Goal: Task Accomplishment & Management: Manage account settings

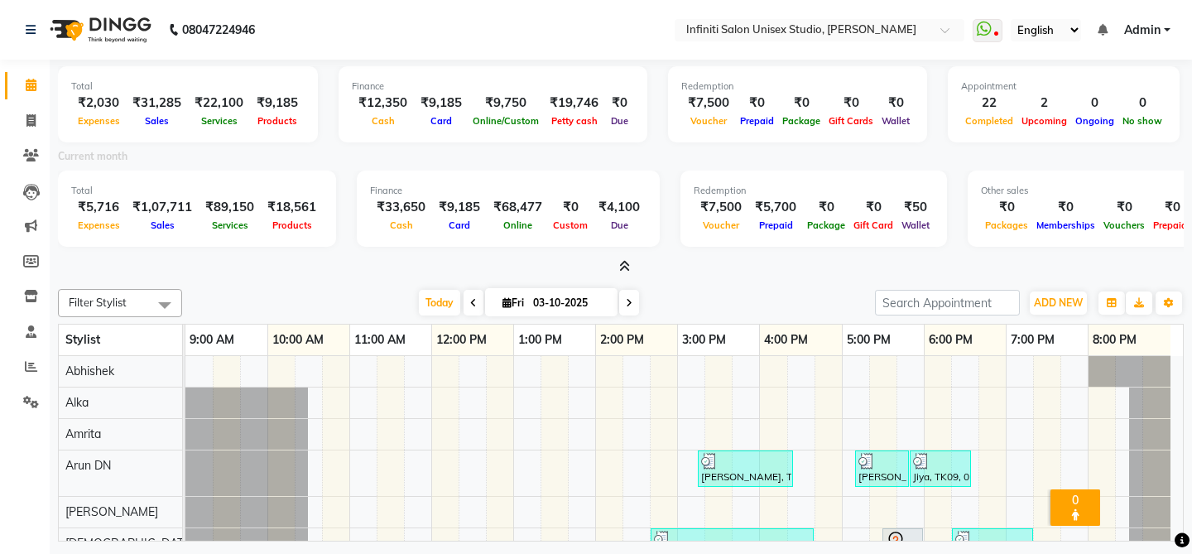
click at [629, 241] on div "Finance ₹33,650 Cash ₹9,185 Card ₹68,477 Online ₹0 Custom ₹4,100 Due" at bounding box center [508, 209] width 303 height 76
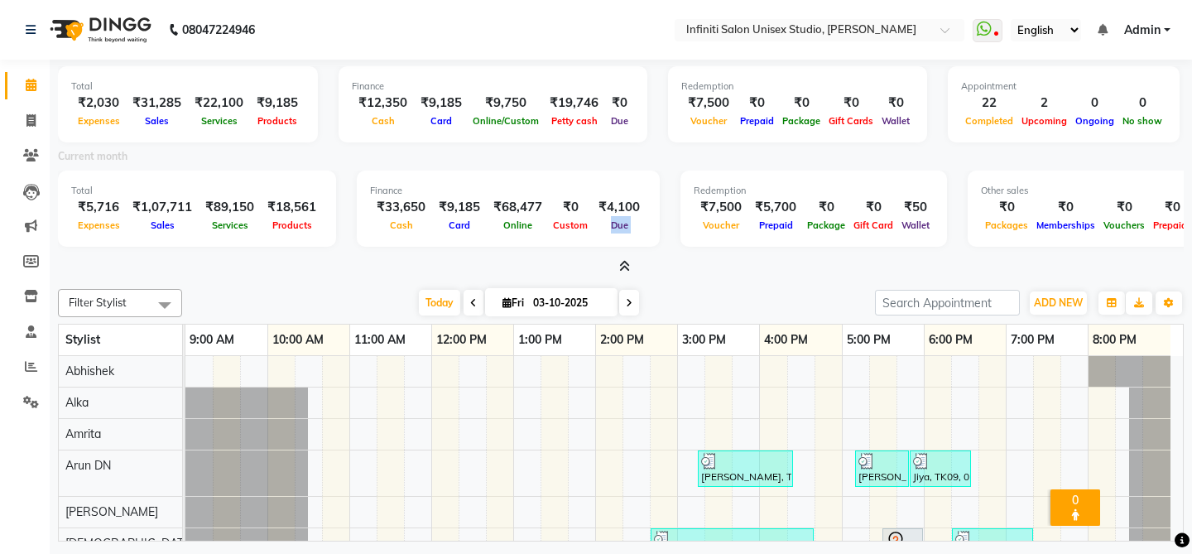
click at [629, 241] on div "Finance ₹33,650 Cash ₹9,185 Card ₹68,477 Online ₹0 Custom ₹4,100 Due" at bounding box center [508, 209] width 303 height 76
click at [31, 84] on icon at bounding box center [31, 85] width 11 height 12
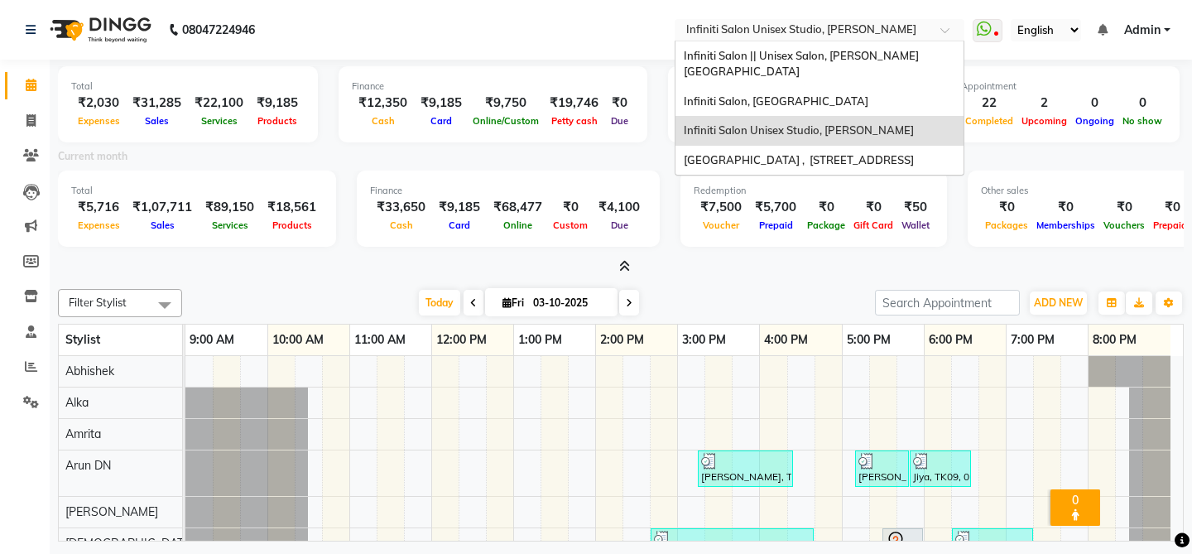
click at [836, 37] on input "text" at bounding box center [803, 31] width 240 height 17
click at [832, 87] on div "Infiniti Salon, Shankar Nagar" at bounding box center [820, 102] width 288 height 30
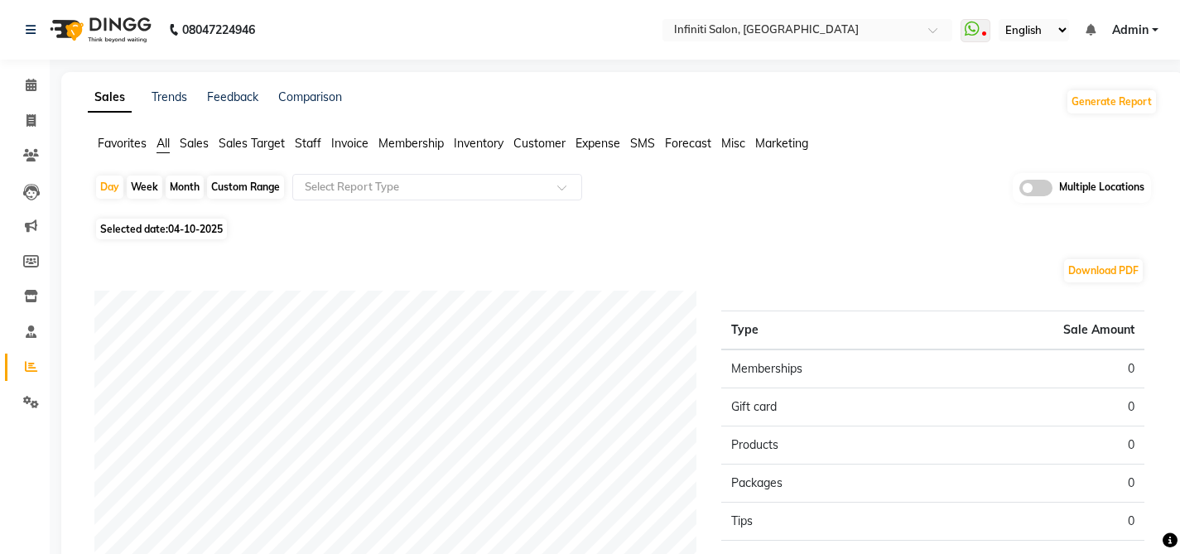
click at [147, 238] on span "Selected date: 04-10-2025" at bounding box center [161, 229] width 131 height 21
select select "10"
select select "2025"
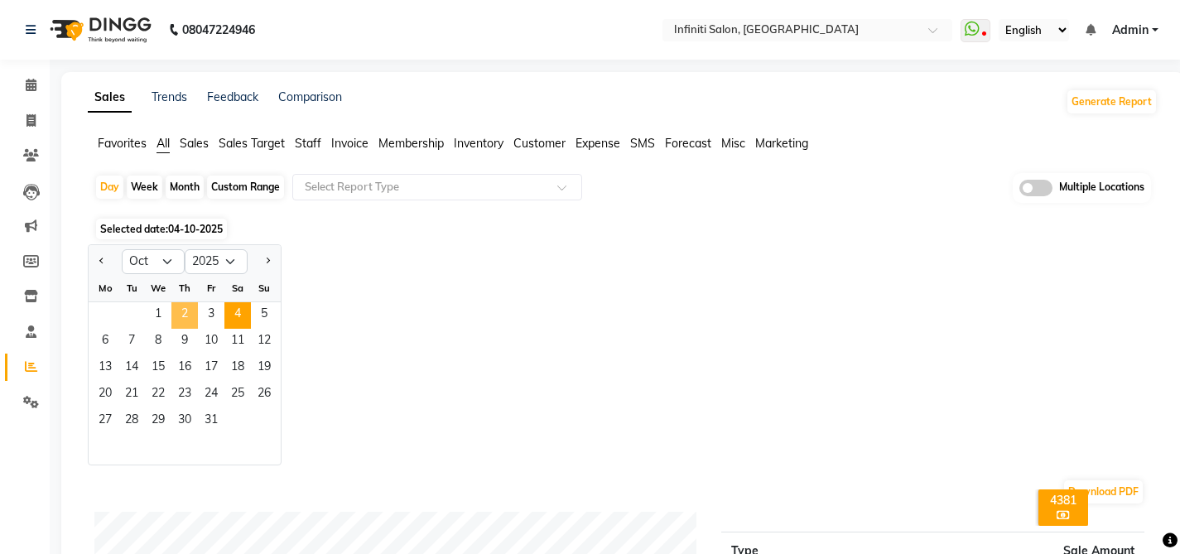
click at [194, 306] on span "2" at bounding box center [184, 315] width 26 height 26
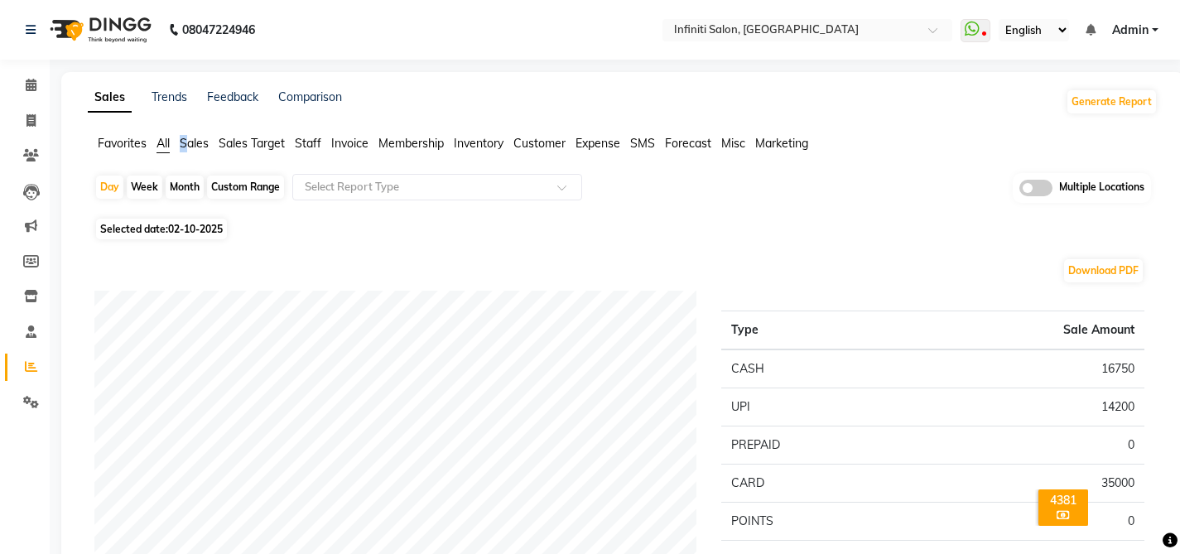
click at [185, 137] on span "Sales" at bounding box center [194, 143] width 29 height 15
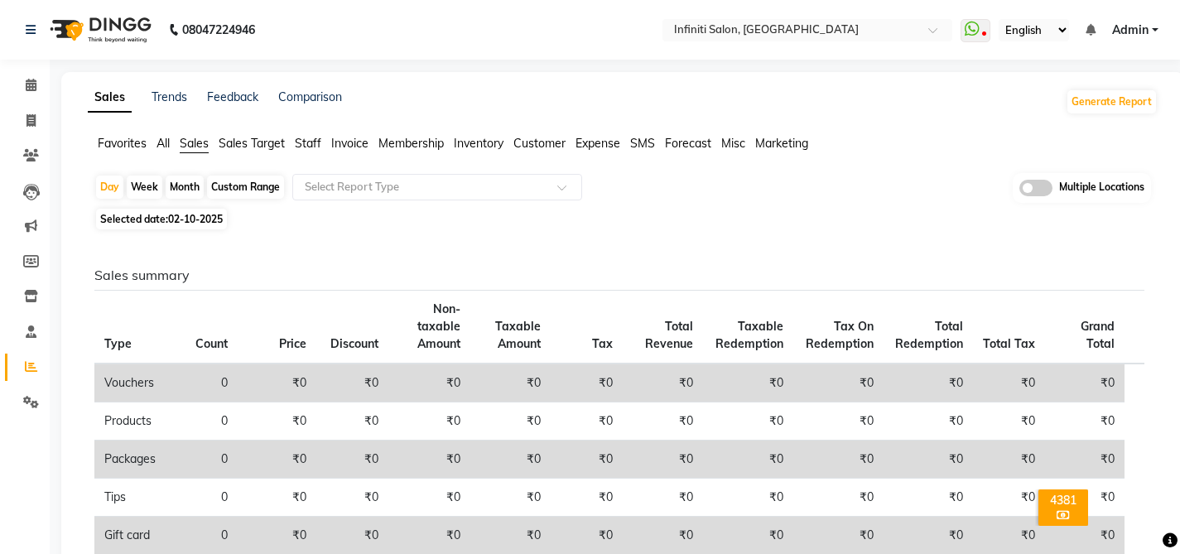
click at [165, 139] on span "All" at bounding box center [163, 143] width 13 height 15
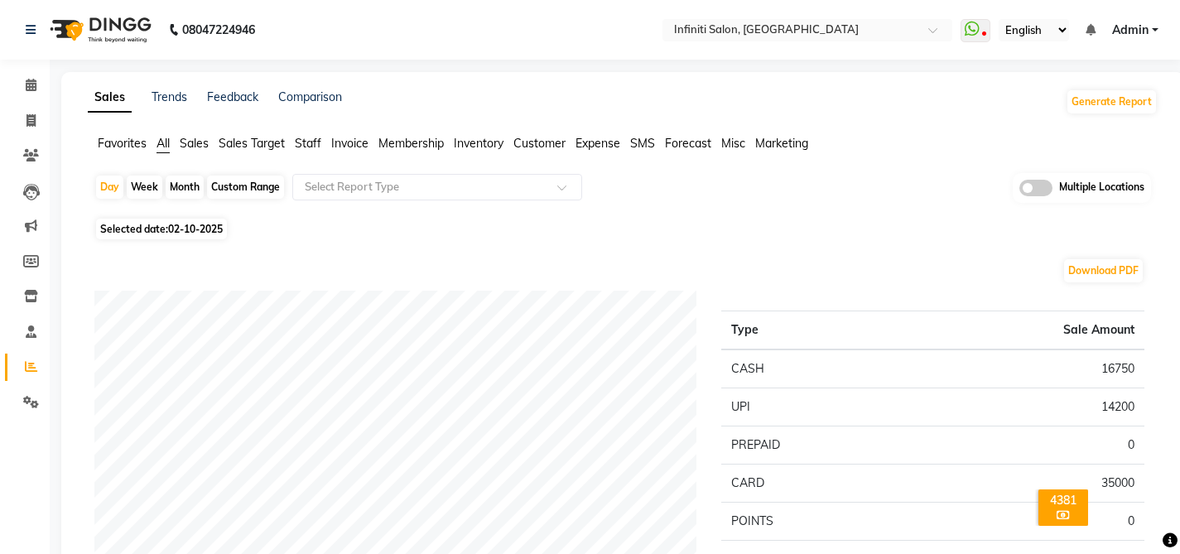
click at [598, 146] on span "Expense" at bounding box center [598, 143] width 45 height 15
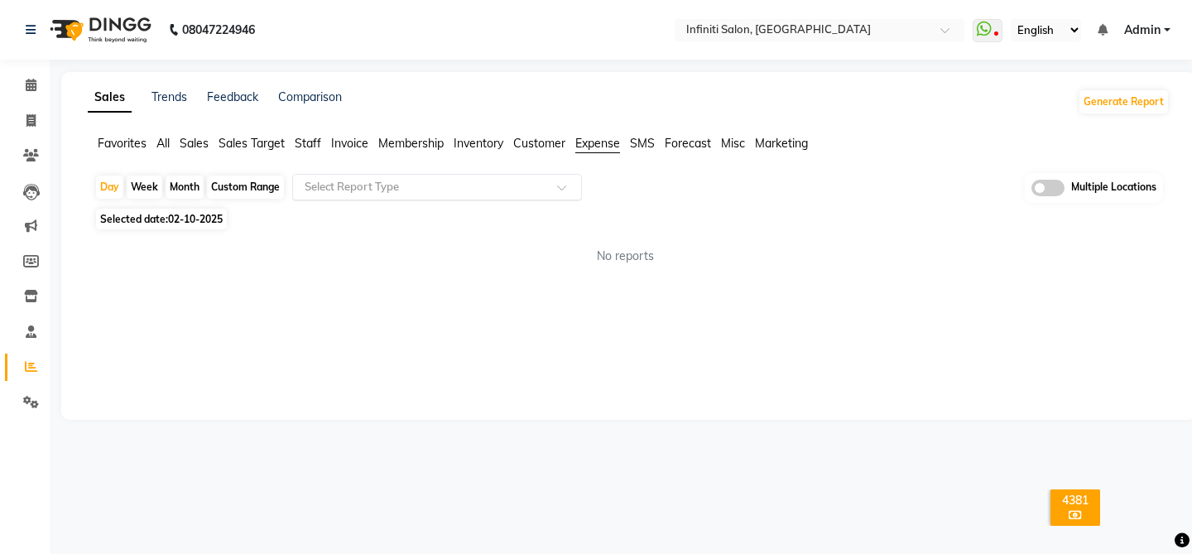
click at [525, 190] on input "text" at bounding box center [420, 187] width 238 height 17
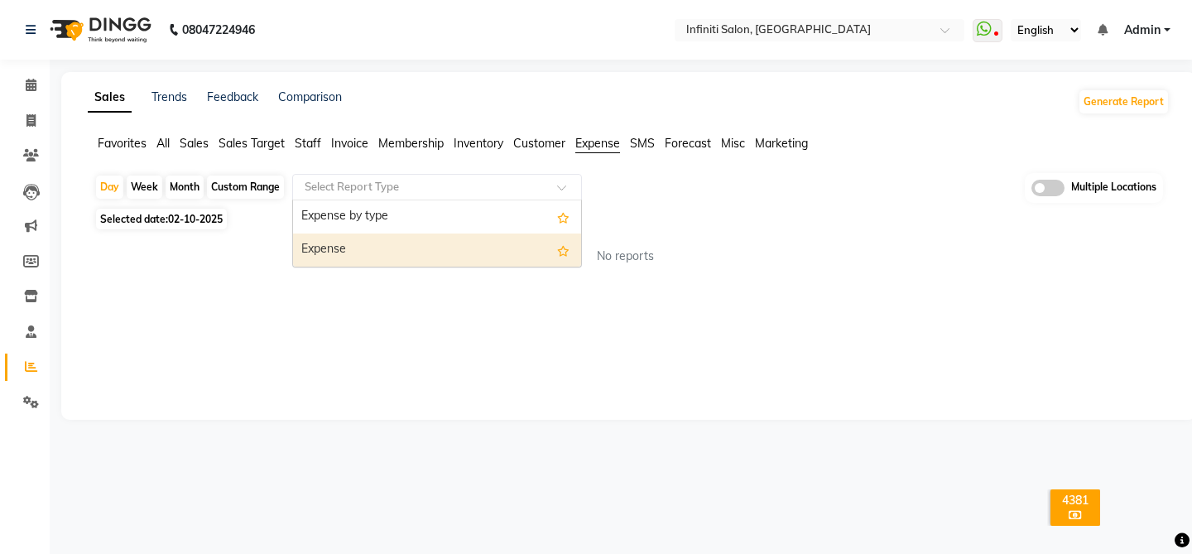
click at [513, 242] on div "Expense" at bounding box center [437, 250] width 288 height 33
select select "full_report"
select select "csv"
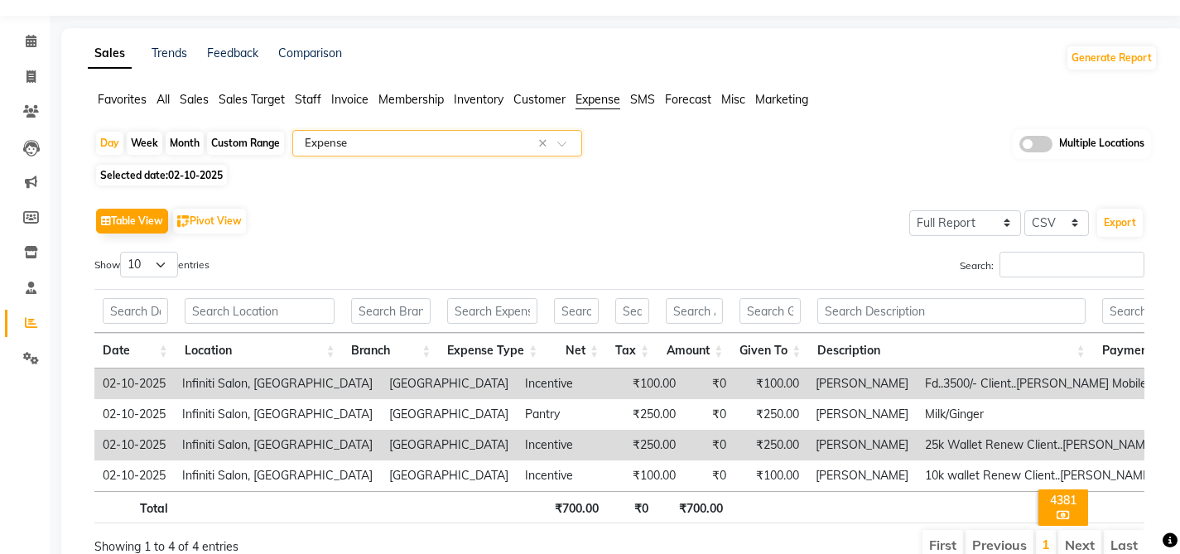
scroll to position [59, 0]
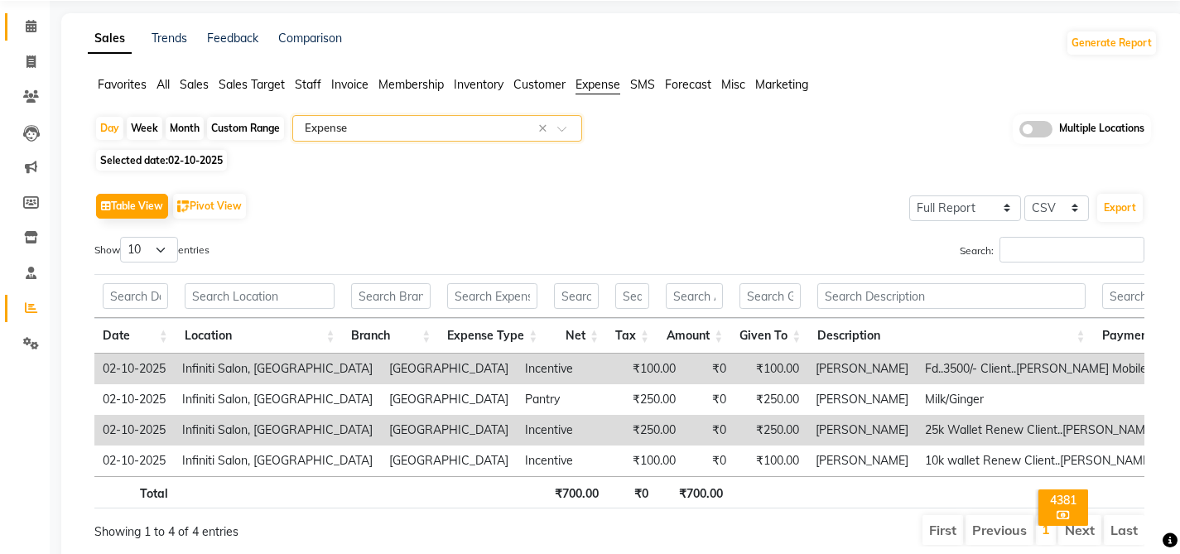
click at [26, 36] on link "Calendar" at bounding box center [25, 26] width 40 height 27
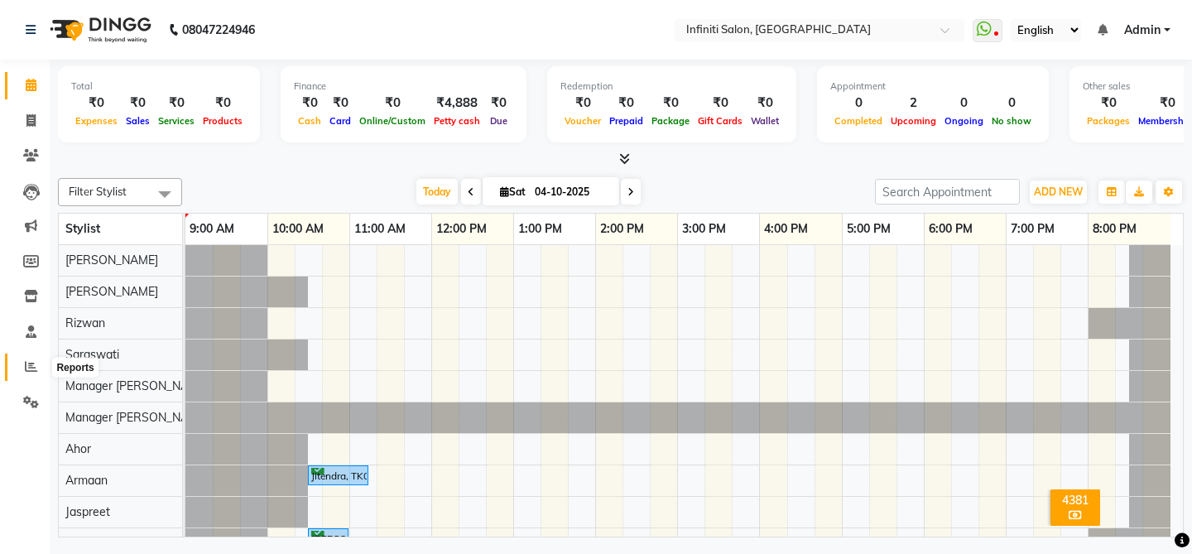
click at [30, 374] on span at bounding box center [31, 367] width 29 height 19
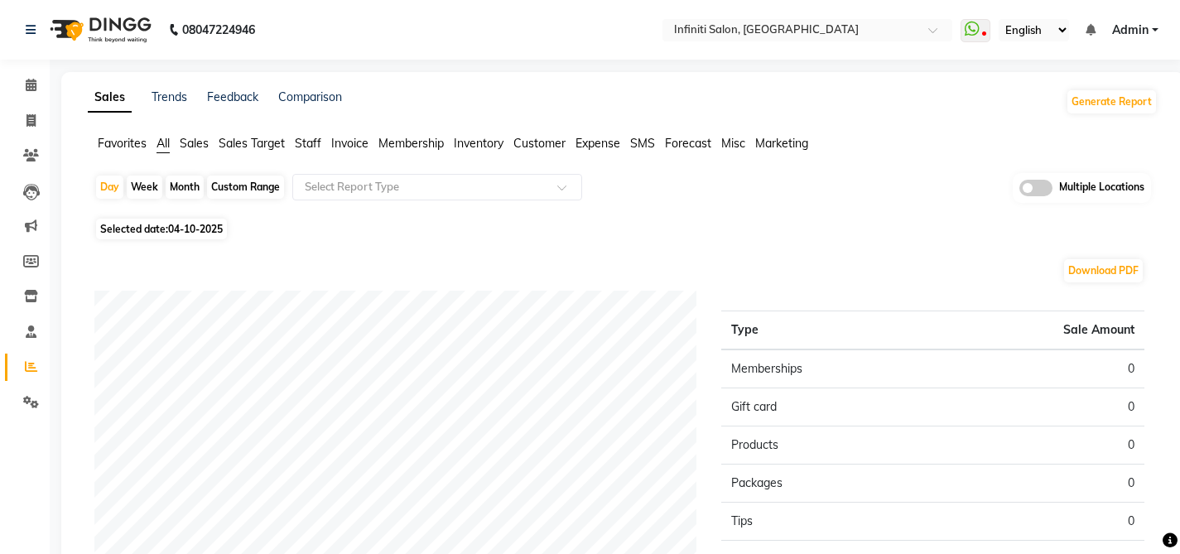
click at [186, 235] on span "Selected date: 04-10-2025" at bounding box center [161, 229] width 131 height 21
select select "10"
select select "2025"
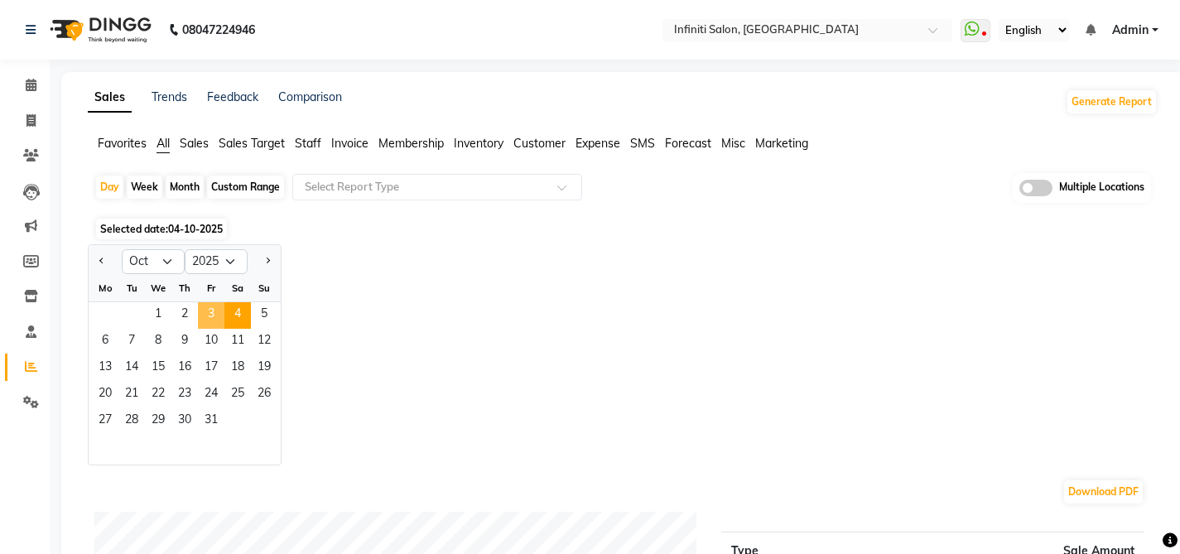
click at [219, 325] on span "3" at bounding box center [211, 315] width 26 height 26
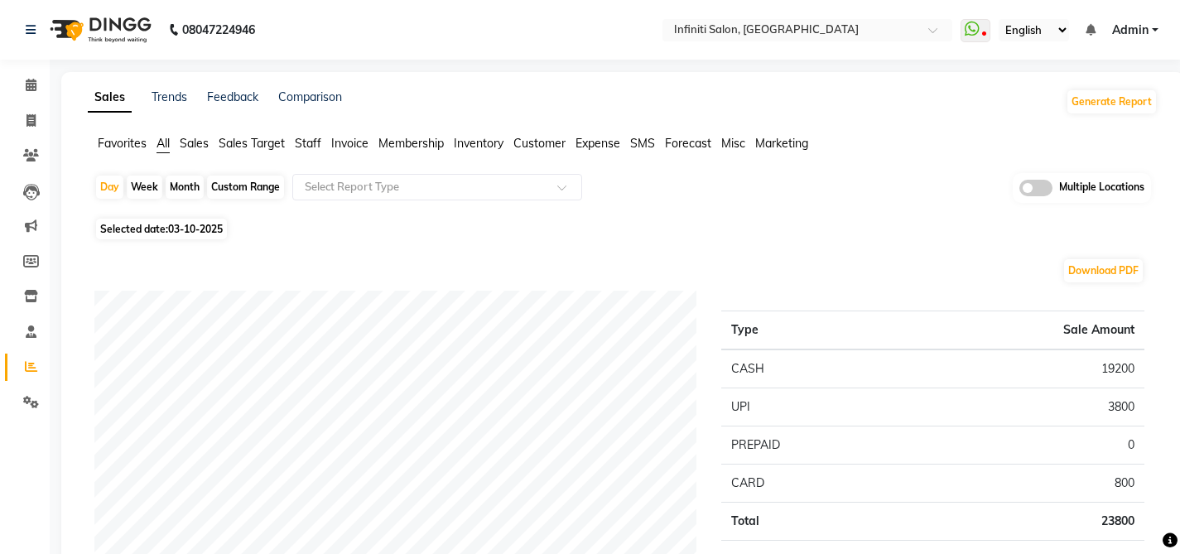
click at [195, 145] on span "Sales" at bounding box center [194, 143] width 29 height 15
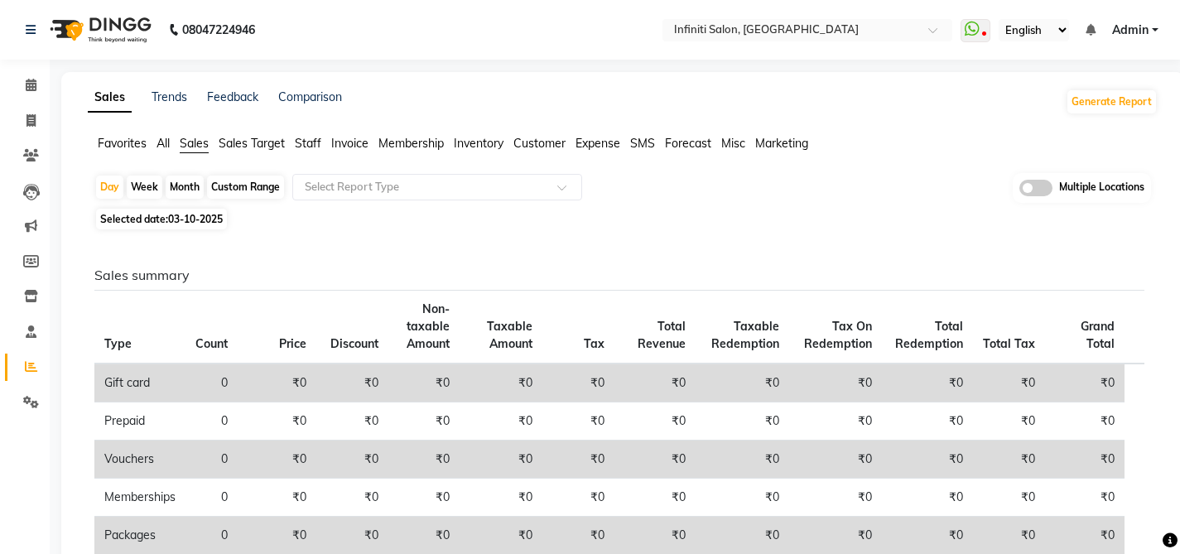
click at [607, 136] on li "Expense" at bounding box center [598, 143] width 45 height 17
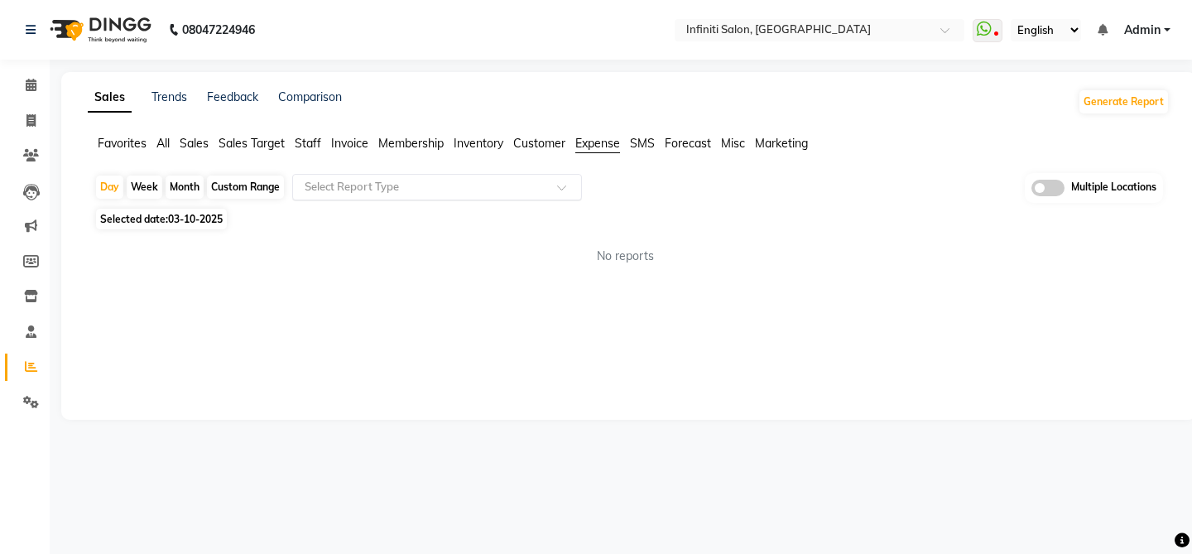
click at [376, 200] on ng-select "Select Report Type" at bounding box center [437, 187] width 290 height 26
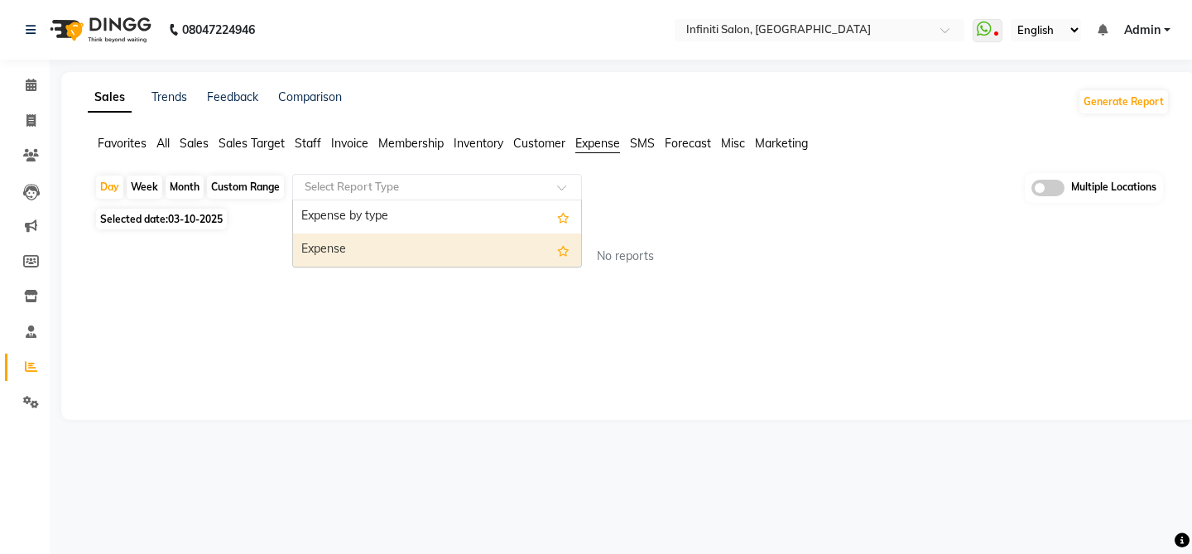
click at [354, 251] on div "Expense" at bounding box center [437, 250] width 288 height 33
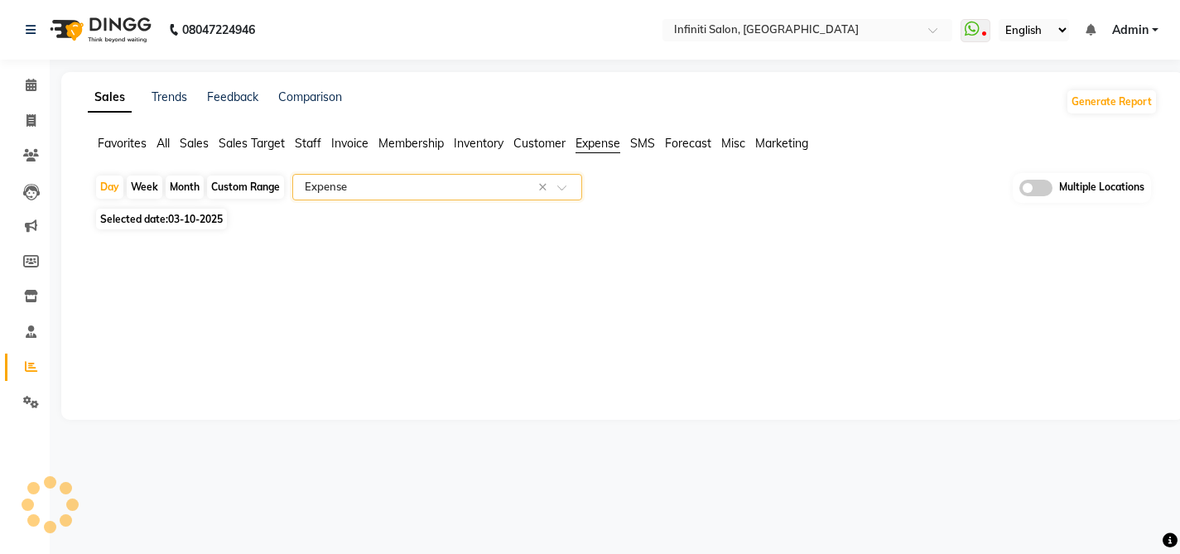
select select "full_report"
select select "csv"
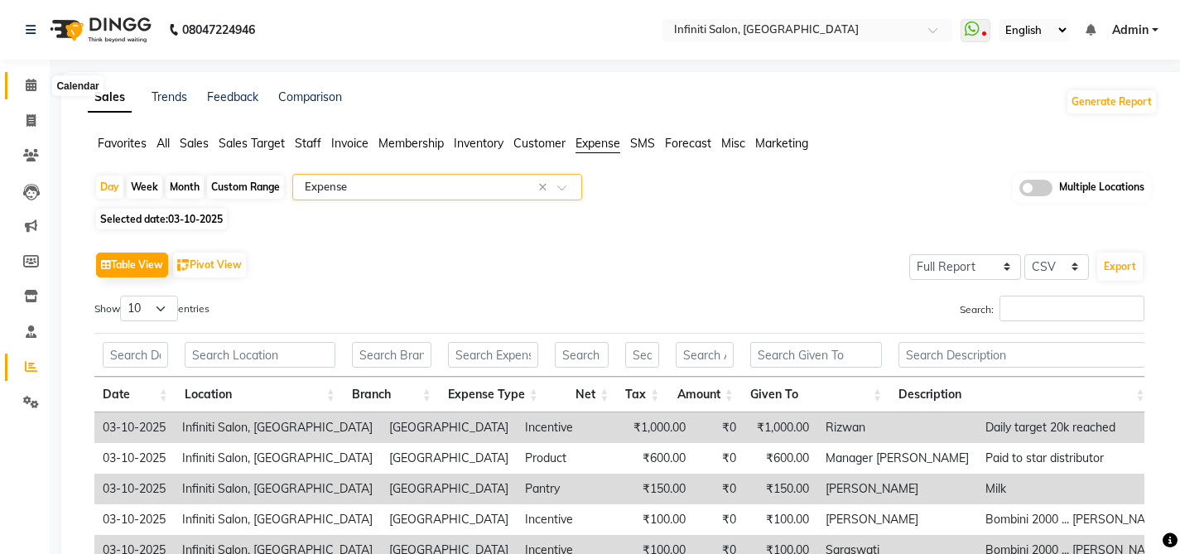
click at [36, 86] on span at bounding box center [31, 85] width 29 height 19
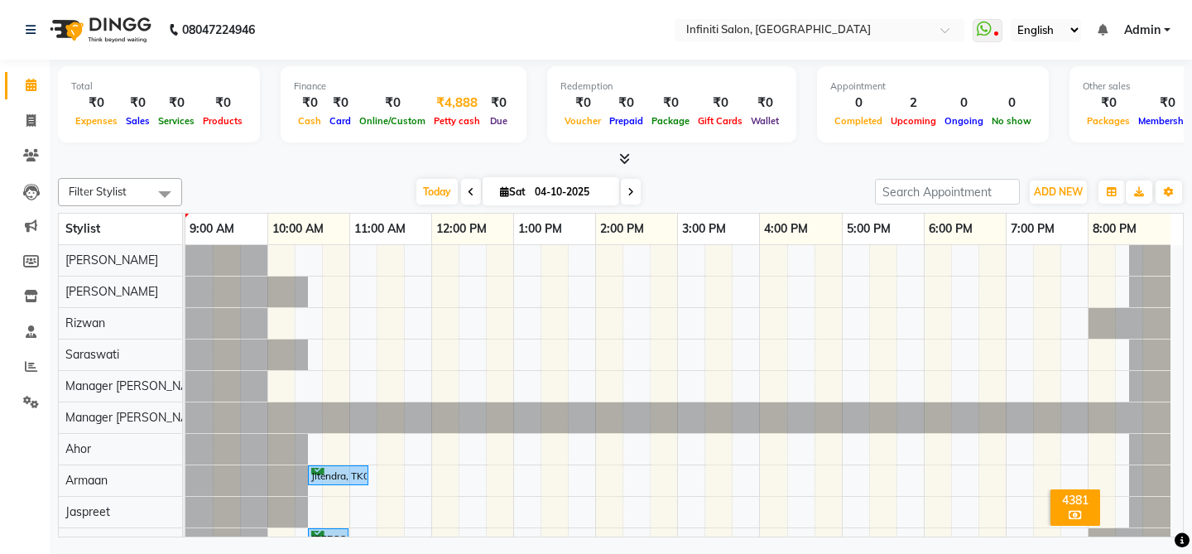
click at [450, 113] on div "Petty cash" at bounding box center [457, 120] width 55 height 17
click at [449, 123] on span "Petty cash" at bounding box center [457, 121] width 55 height 12
select select "4757"
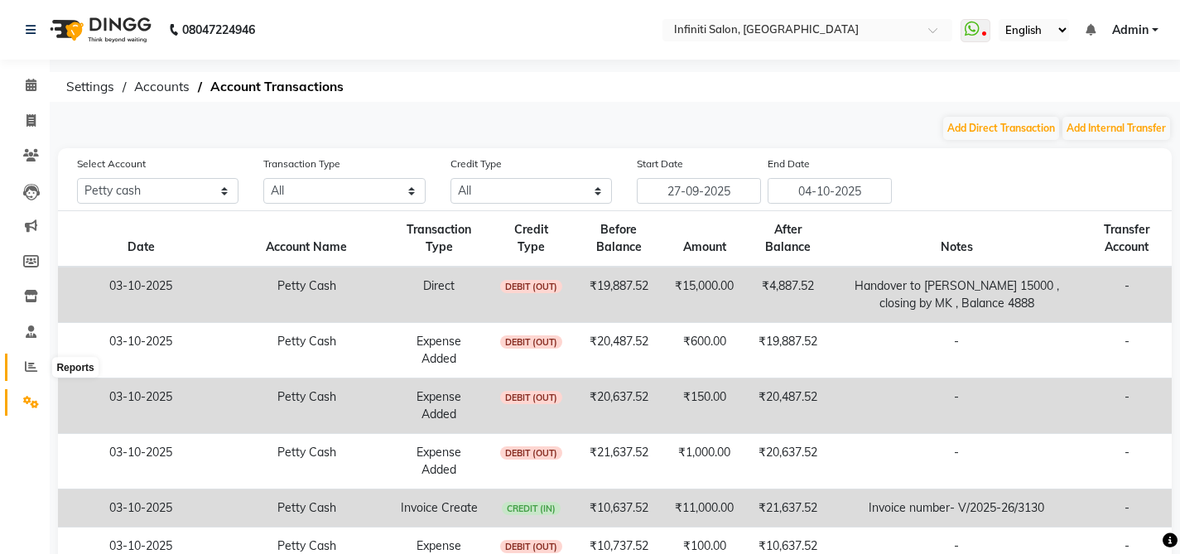
click at [32, 367] on icon at bounding box center [31, 366] width 12 height 12
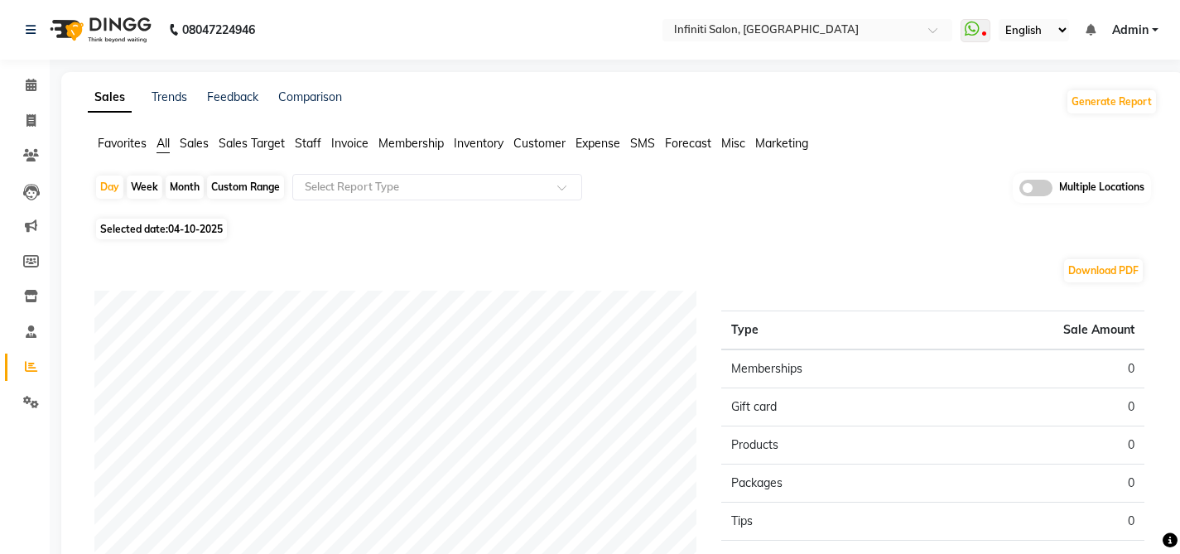
click at [193, 225] on span "04-10-2025" at bounding box center [195, 229] width 55 height 12
select select "10"
select select "2025"
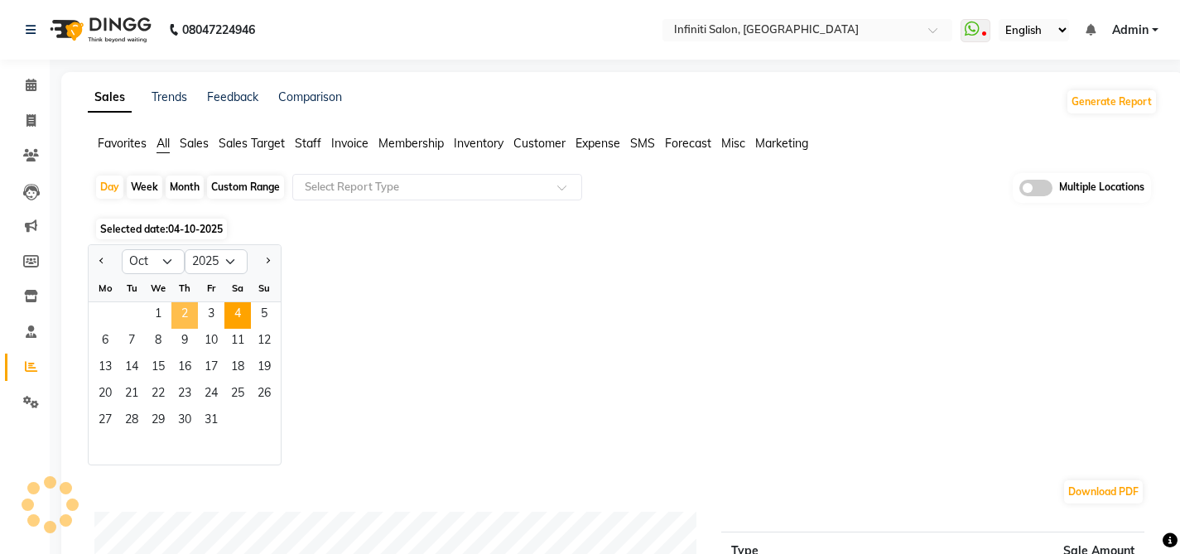
click at [190, 311] on span "2" at bounding box center [184, 315] width 26 height 26
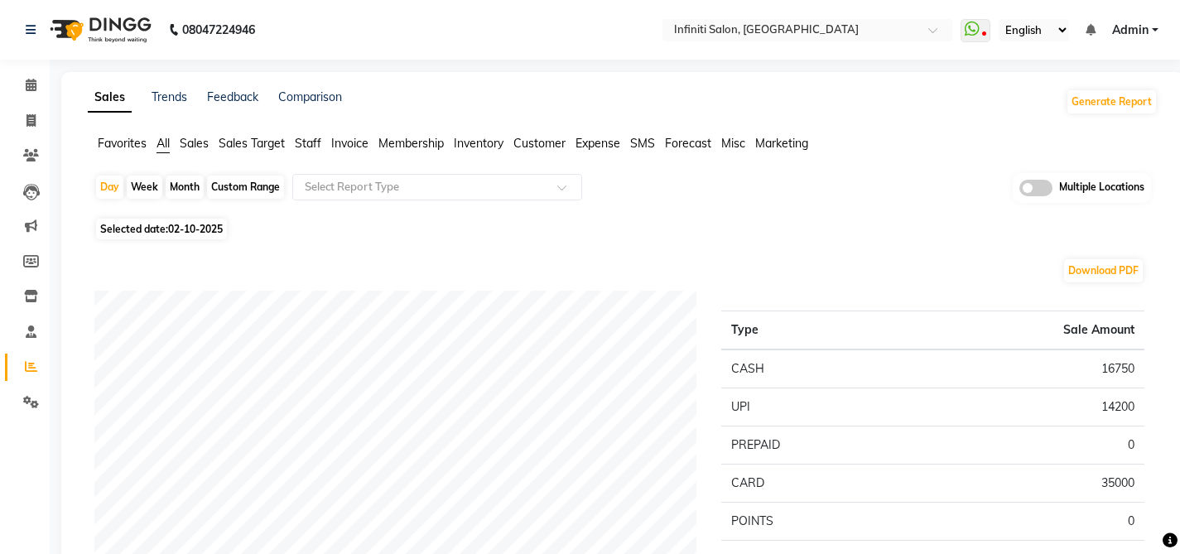
click at [191, 147] on span "Sales" at bounding box center [194, 143] width 29 height 15
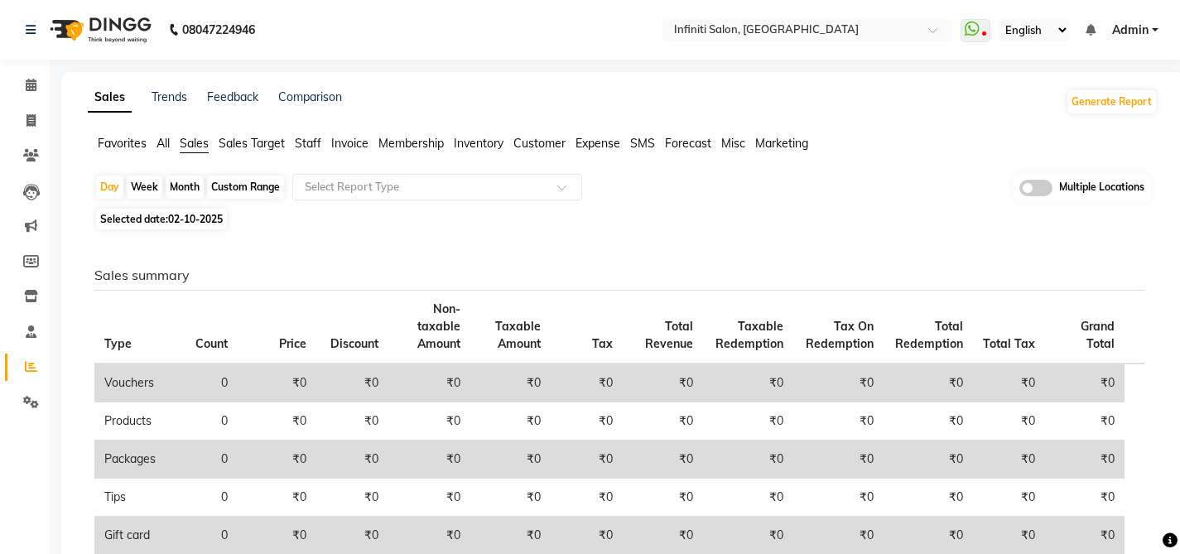
click at [161, 147] on span "All" at bounding box center [163, 143] width 13 height 15
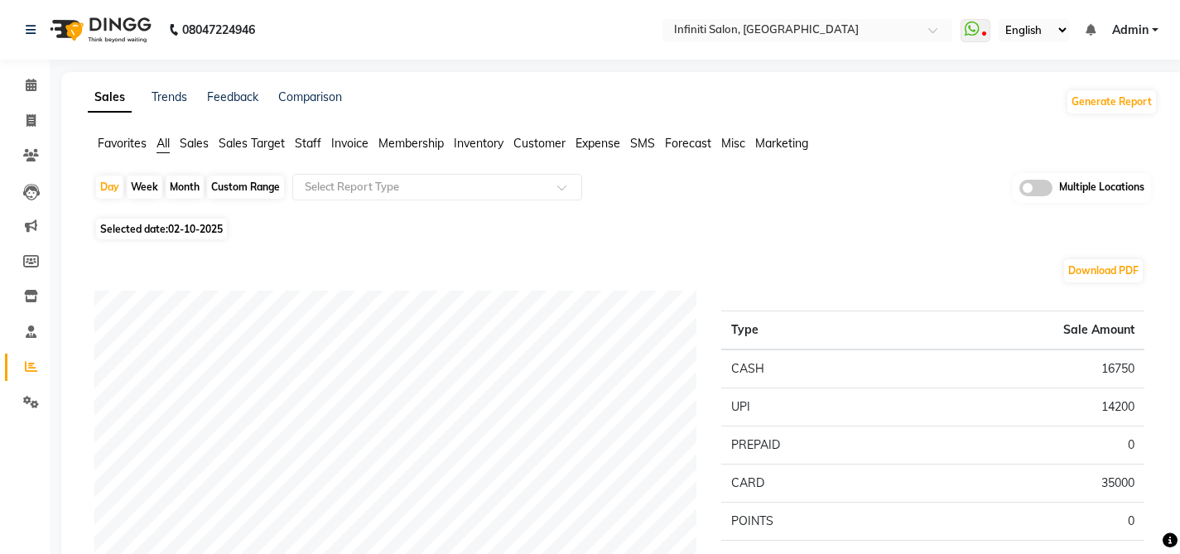
click at [193, 141] on span "Sales" at bounding box center [194, 143] width 29 height 15
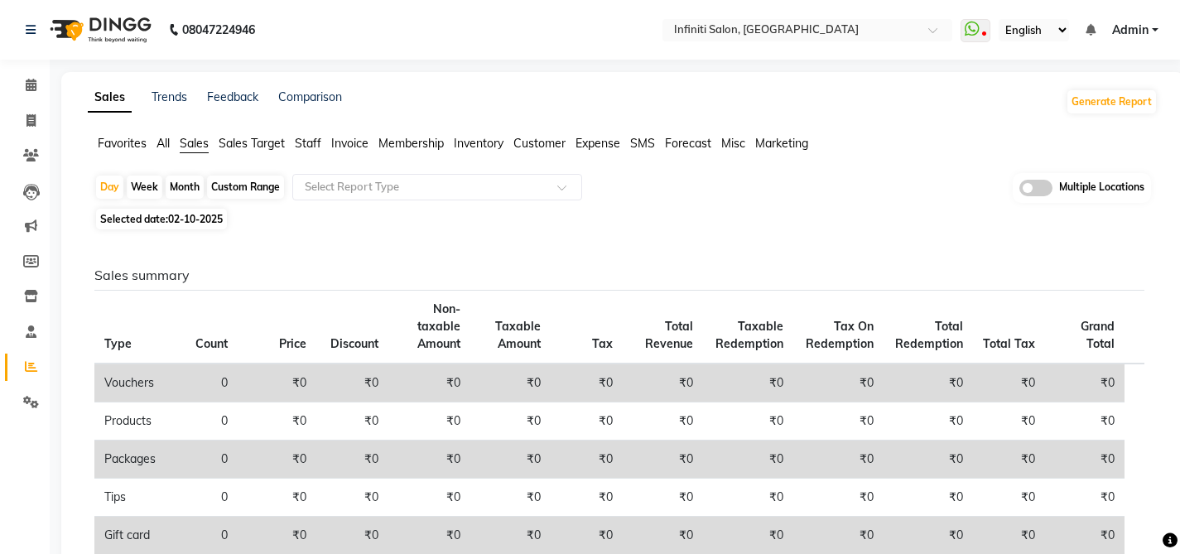
click at [198, 216] on span "02-10-2025" at bounding box center [195, 219] width 55 height 12
select select "10"
select select "2025"
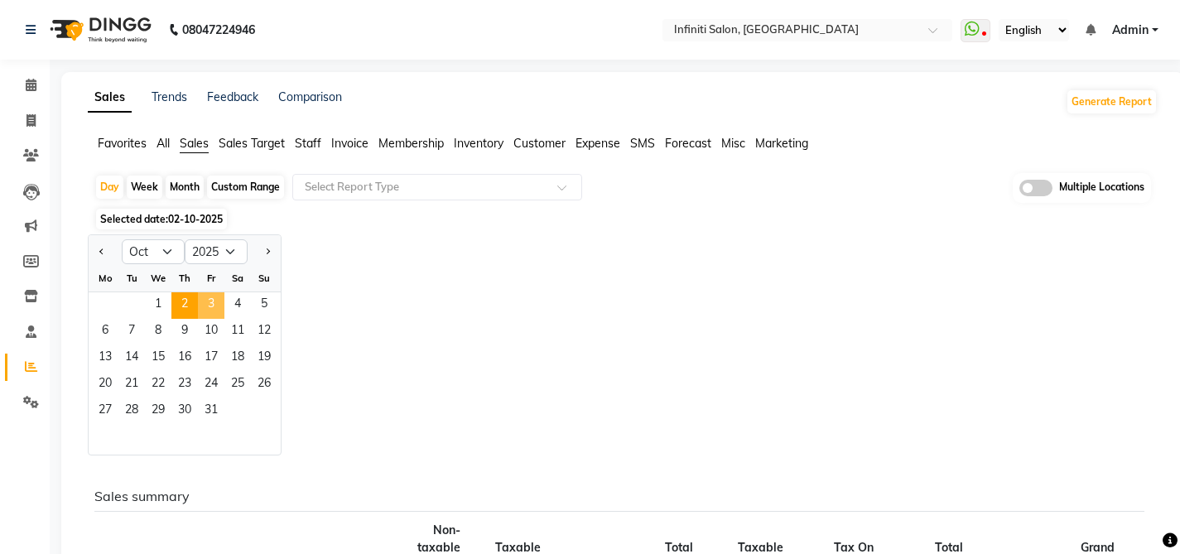
click at [210, 301] on span "3" at bounding box center [211, 305] width 26 height 26
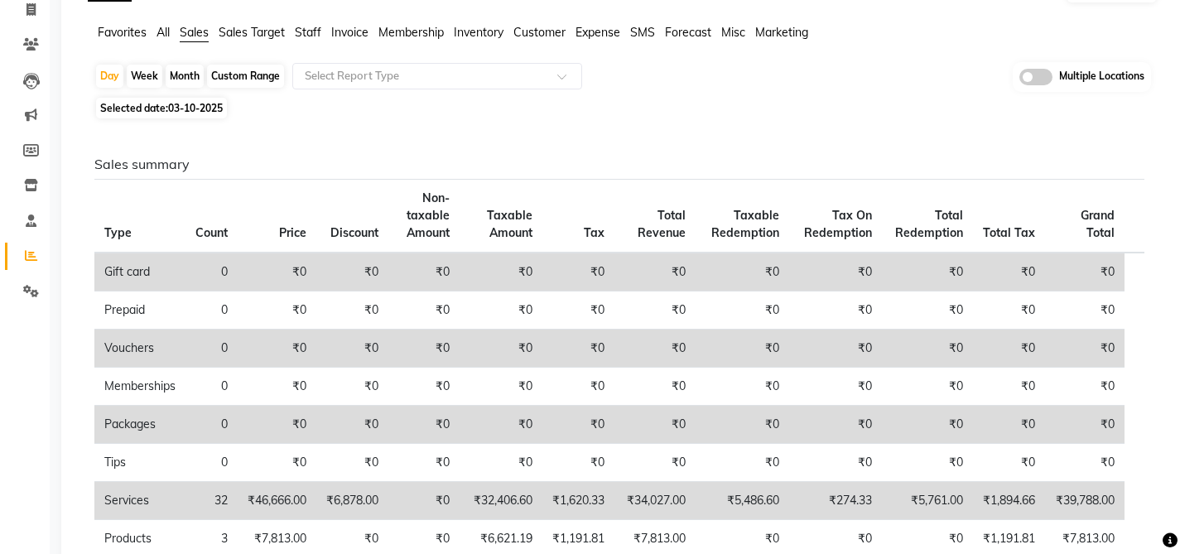
scroll to position [110, 0]
click at [163, 35] on span "All" at bounding box center [163, 33] width 13 height 15
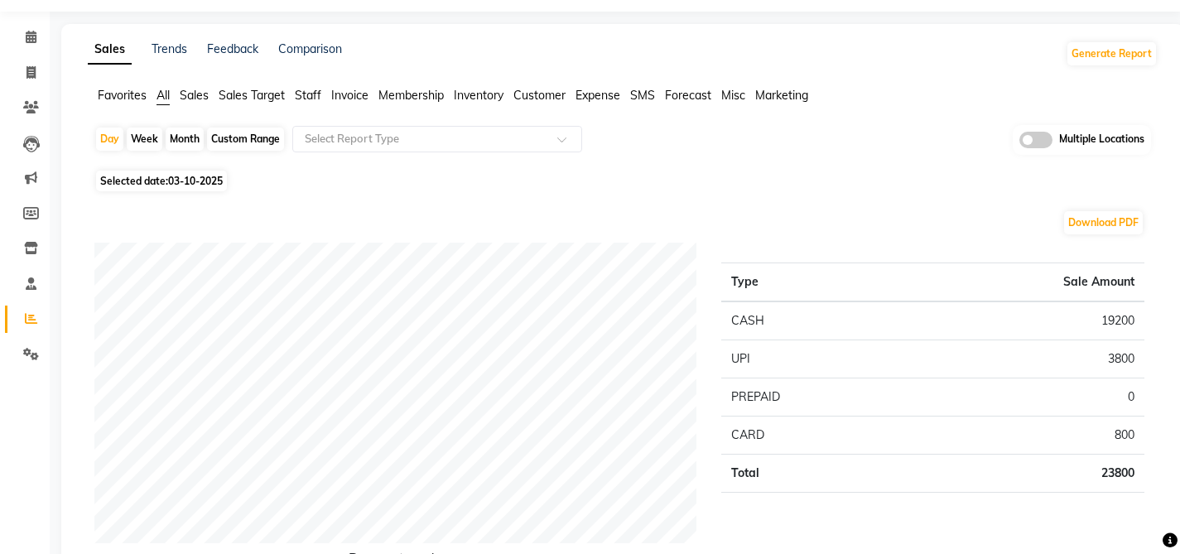
scroll to position [0, 0]
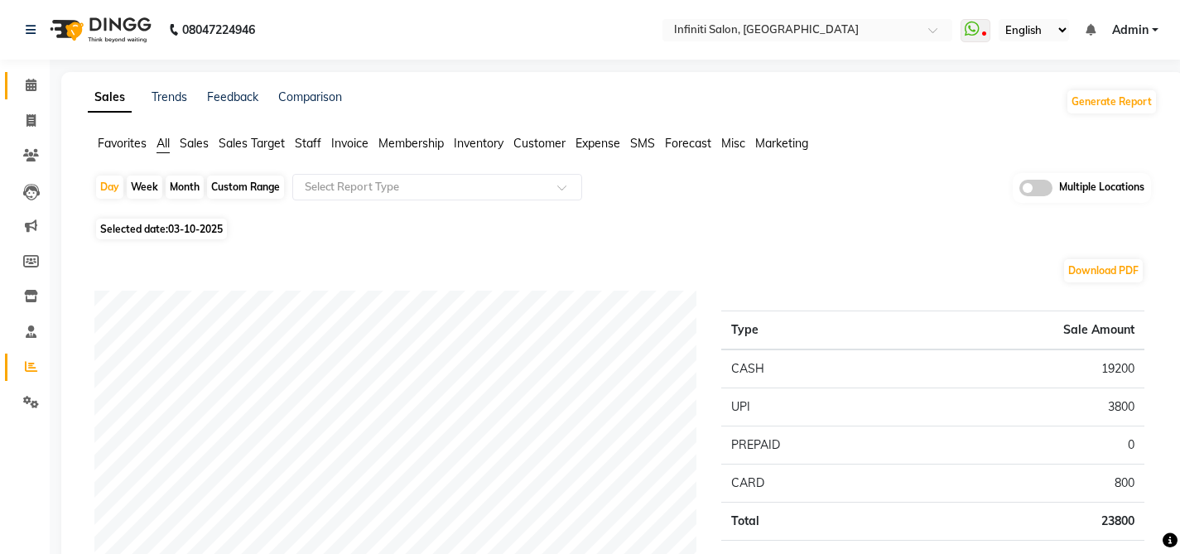
click at [28, 94] on link "Calendar" at bounding box center [25, 85] width 40 height 27
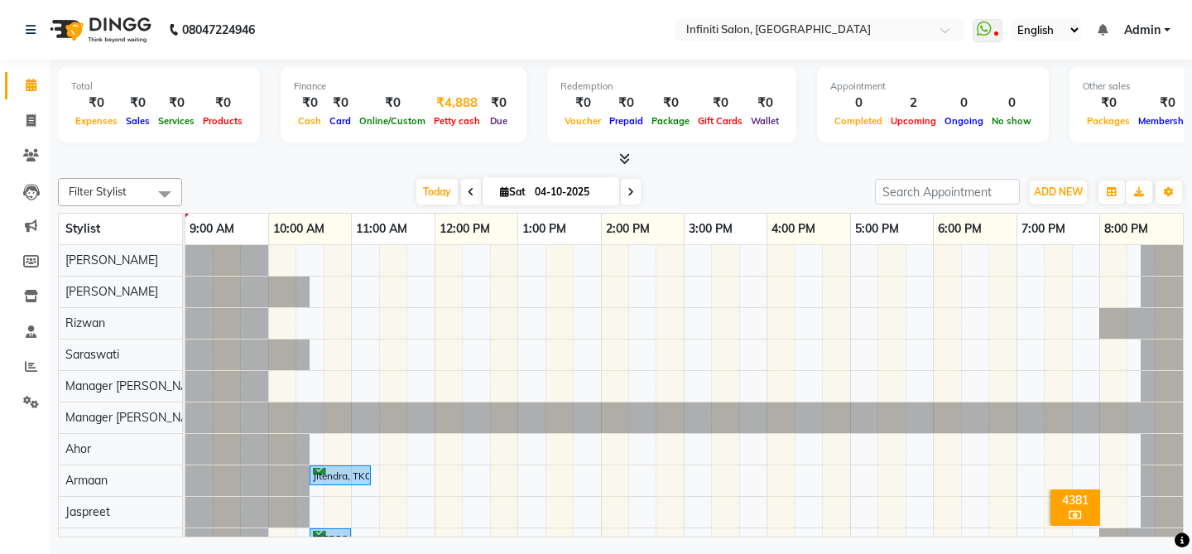
click at [462, 119] on span "Petty cash" at bounding box center [457, 121] width 55 height 12
select select "4757"
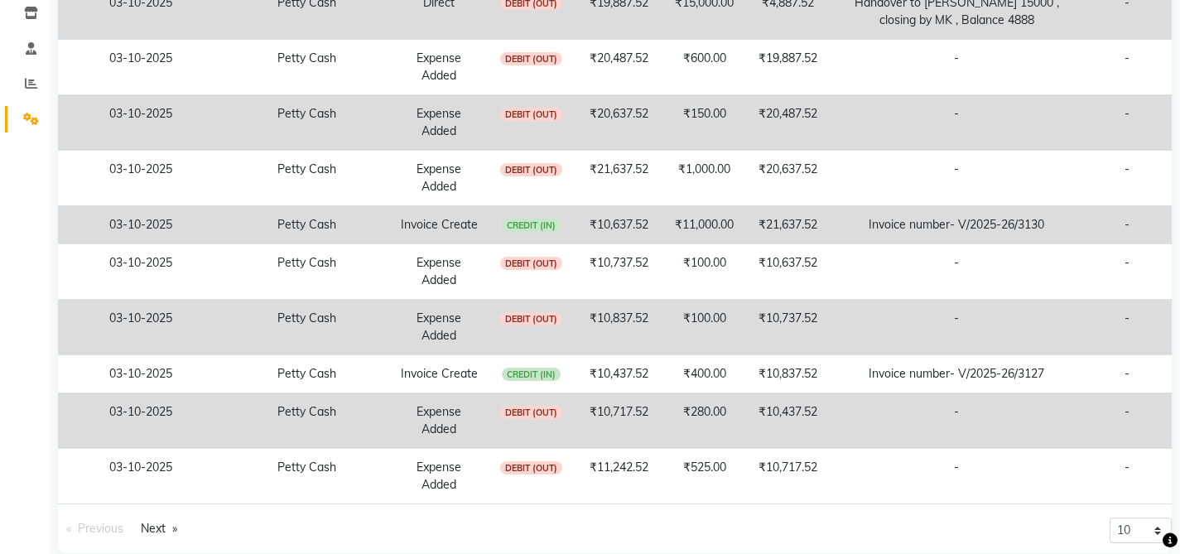
scroll to position [307, 0]
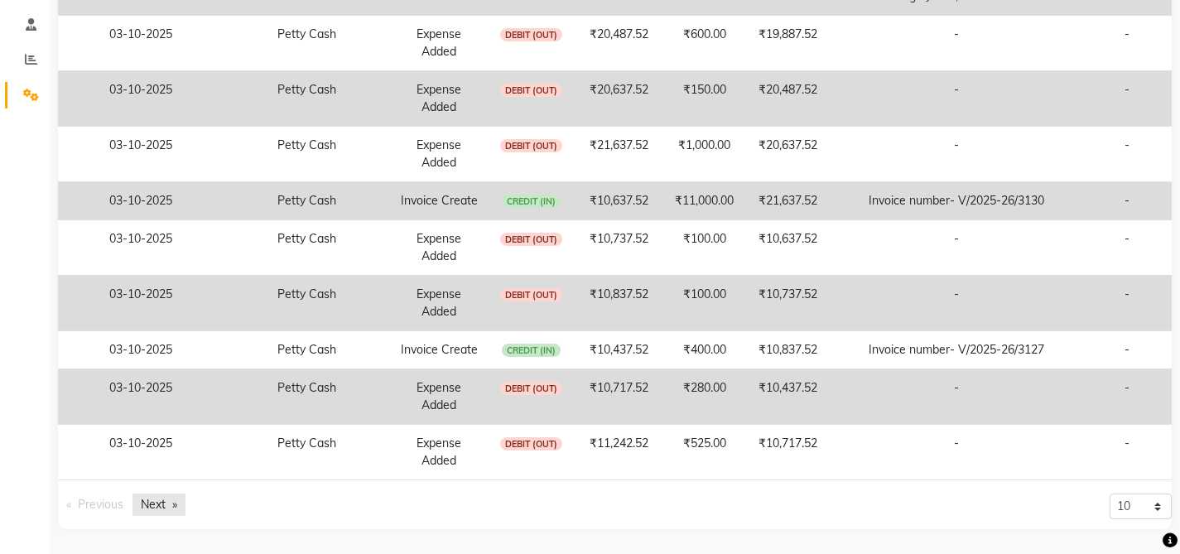
click at [163, 508] on link "Next page" at bounding box center [158, 505] width 53 height 22
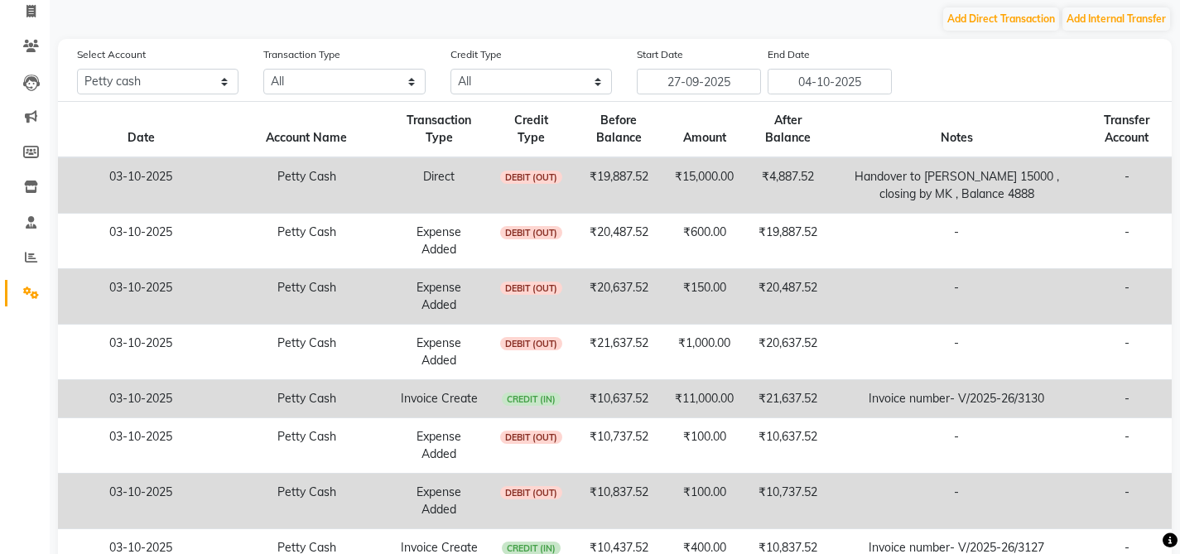
scroll to position [0, 0]
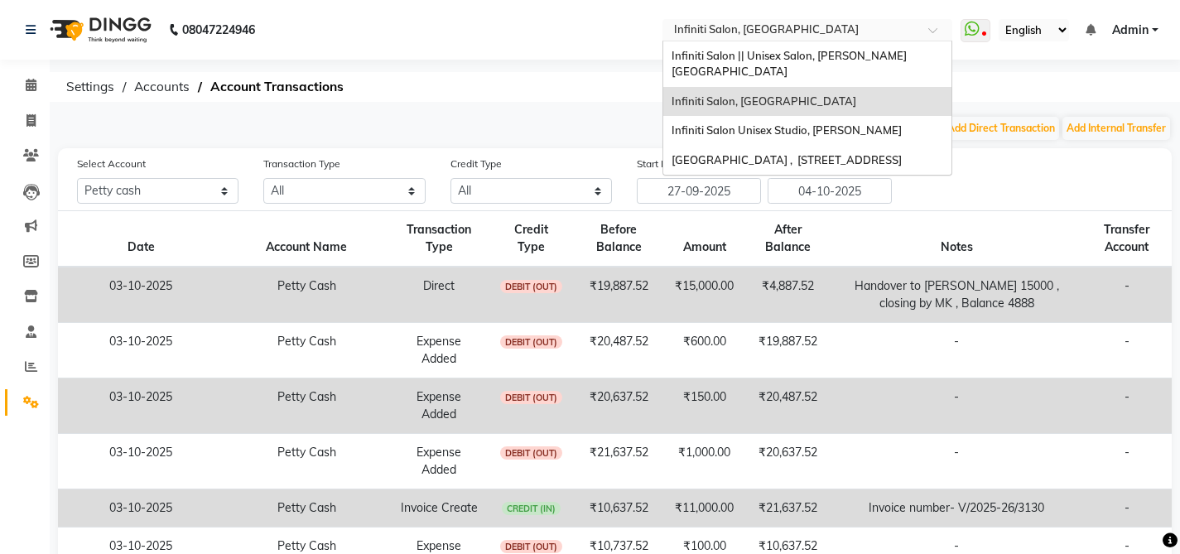
click at [714, 32] on input "text" at bounding box center [791, 31] width 240 height 17
click at [718, 123] on span "Infiniti Salon Unisex Studio, [PERSON_NAME]" at bounding box center [787, 129] width 230 height 13
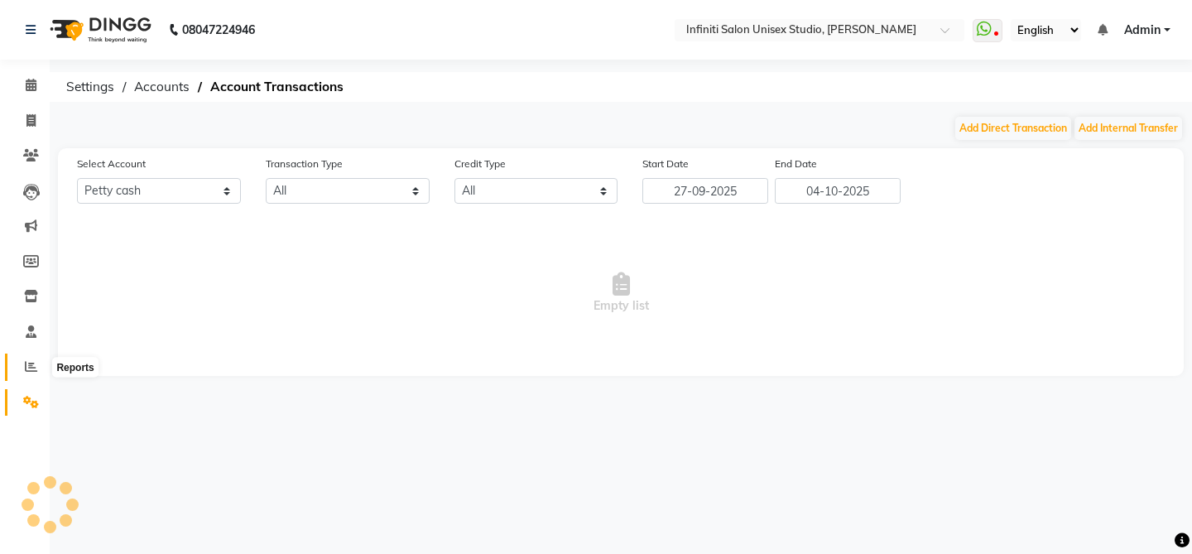
click at [24, 363] on span at bounding box center [31, 367] width 29 height 19
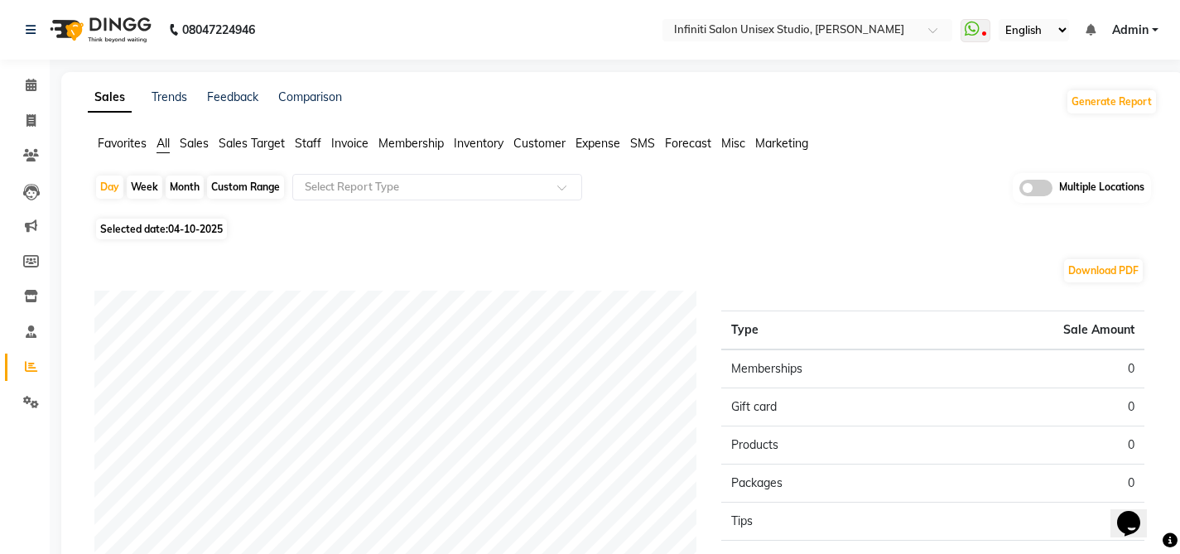
click at [176, 228] on span "04-10-2025" at bounding box center [195, 229] width 55 height 12
select select "10"
select select "2025"
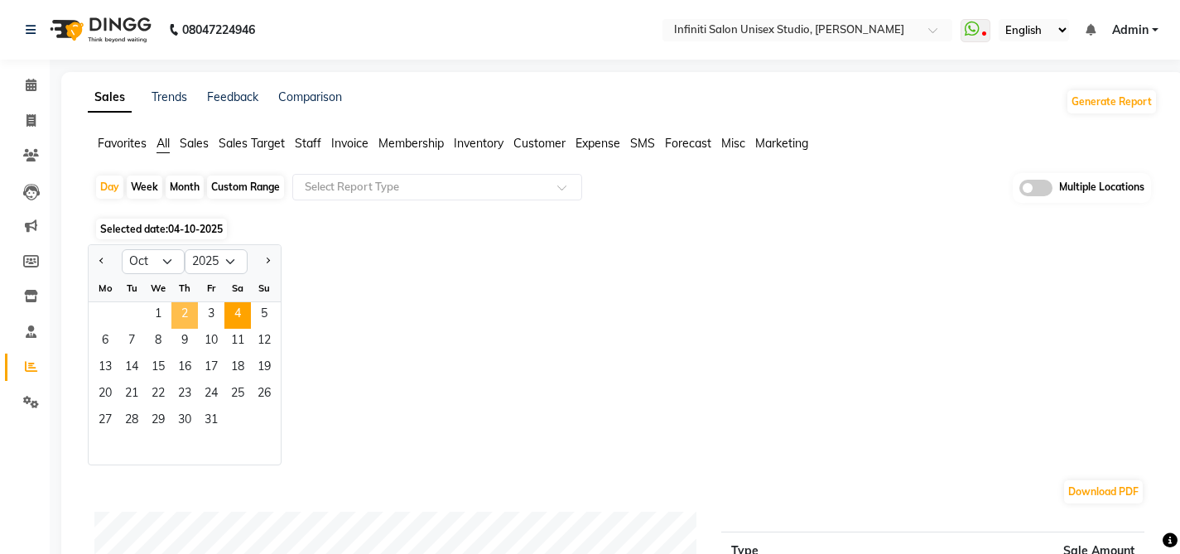
click at [194, 311] on span "2" at bounding box center [184, 315] width 26 height 26
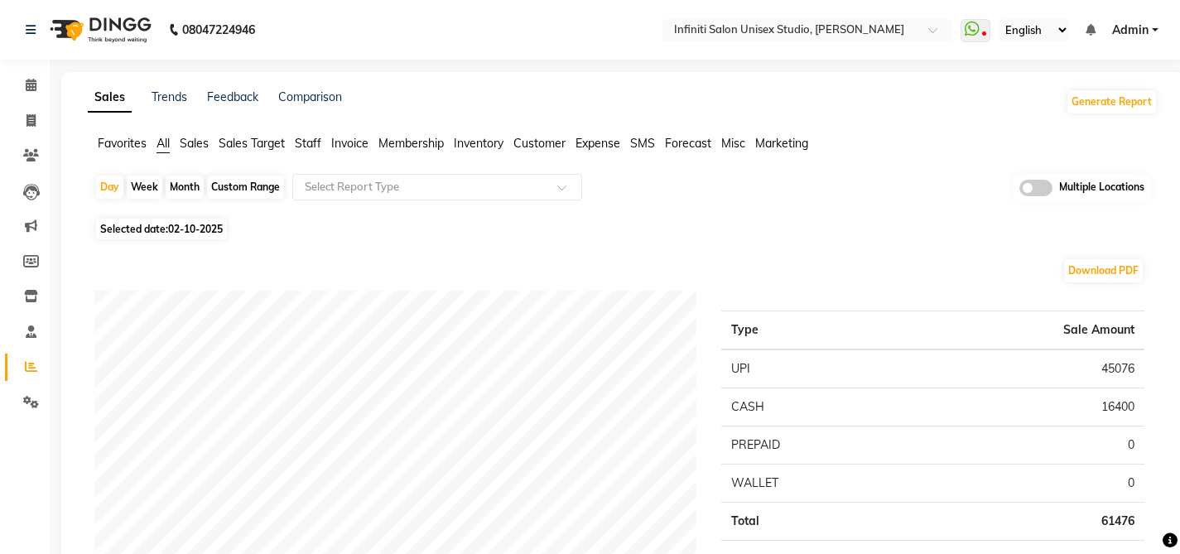
click at [195, 144] on span "Sales" at bounding box center [194, 143] width 29 height 15
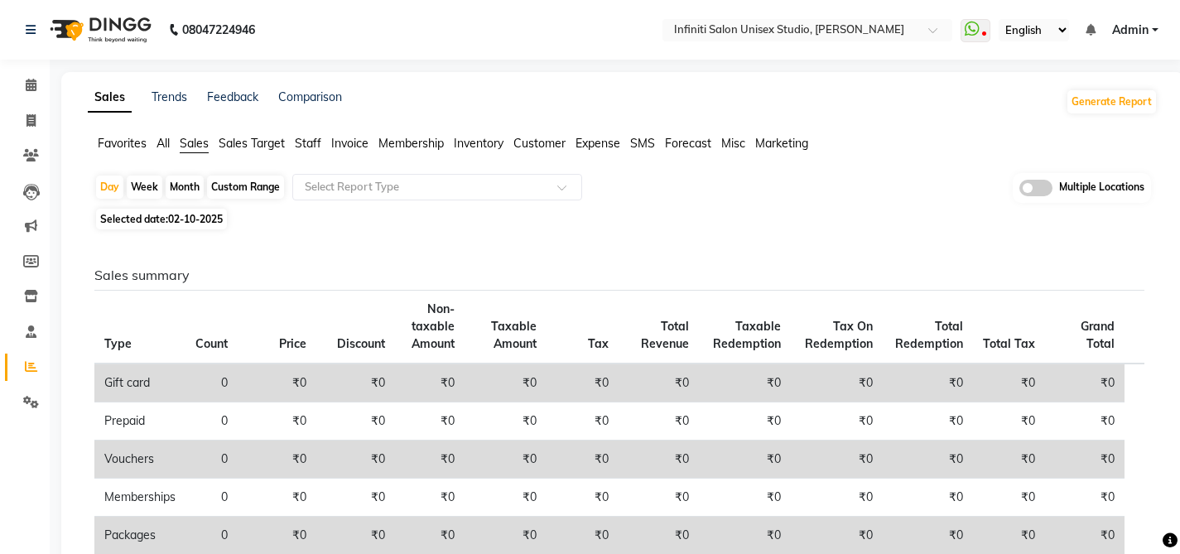
click at [587, 146] on span "Expense" at bounding box center [598, 143] width 45 height 15
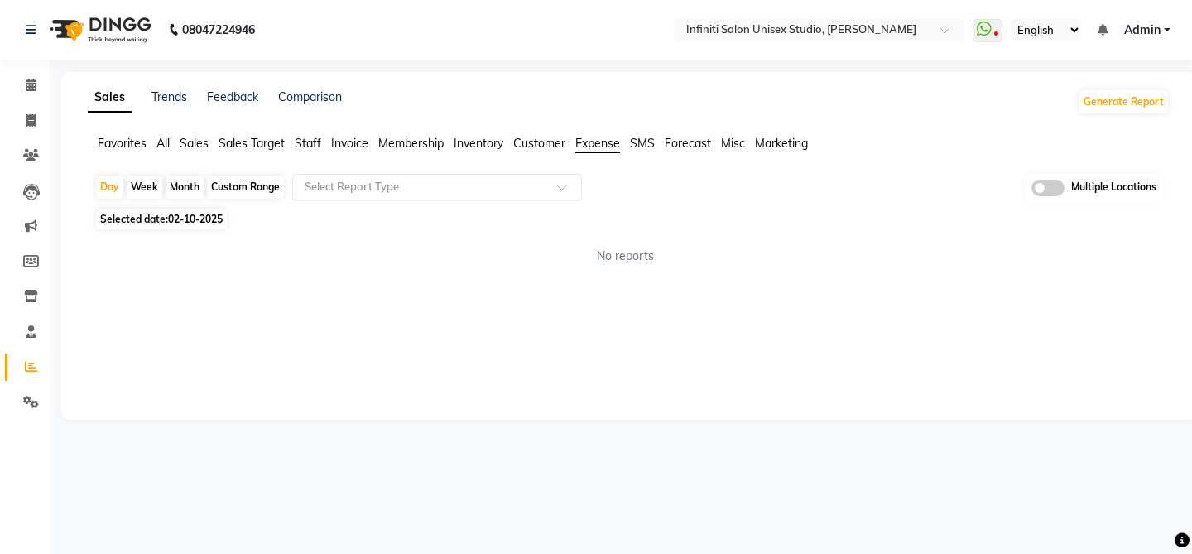
click at [516, 187] on input "text" at bounding box center [420, 187] width 238 height 17
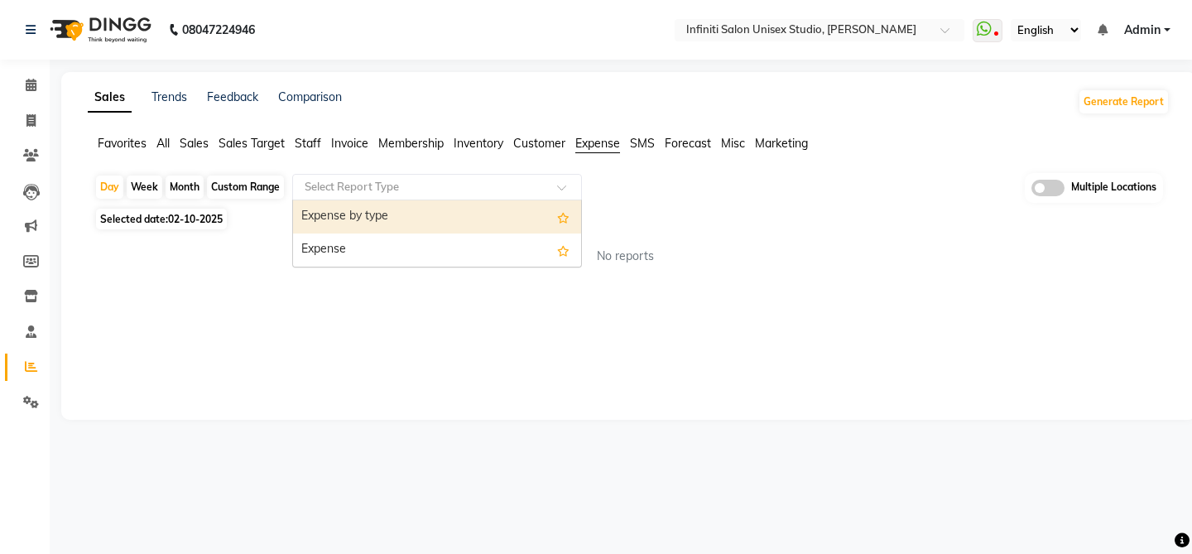
click at [479, 251] on div "Expense" at bounding box center [437, 250] width 288 height 33
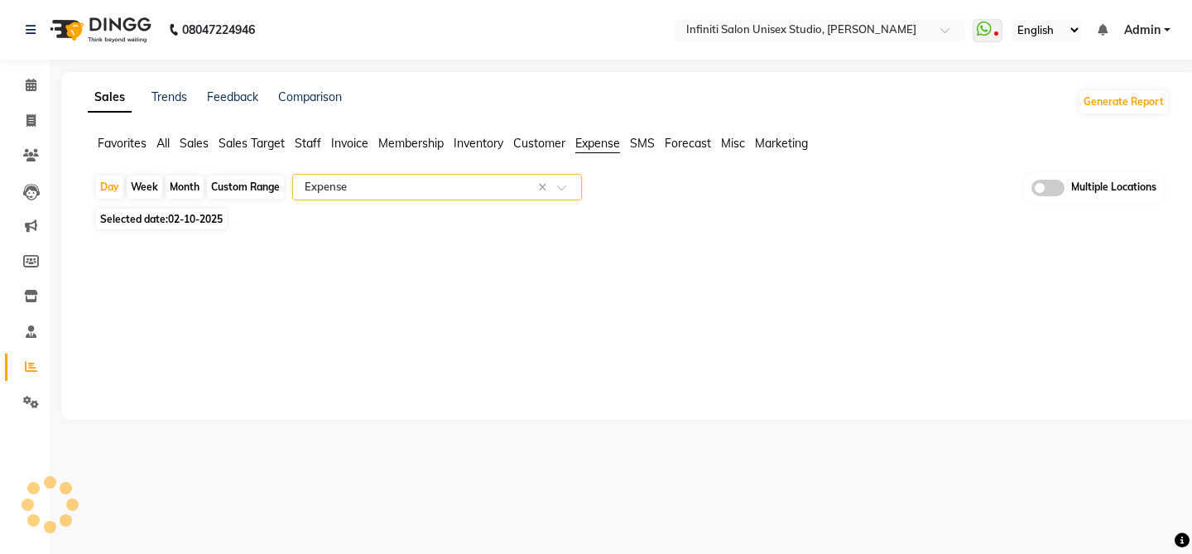
select select "full_report"
select select "csv"
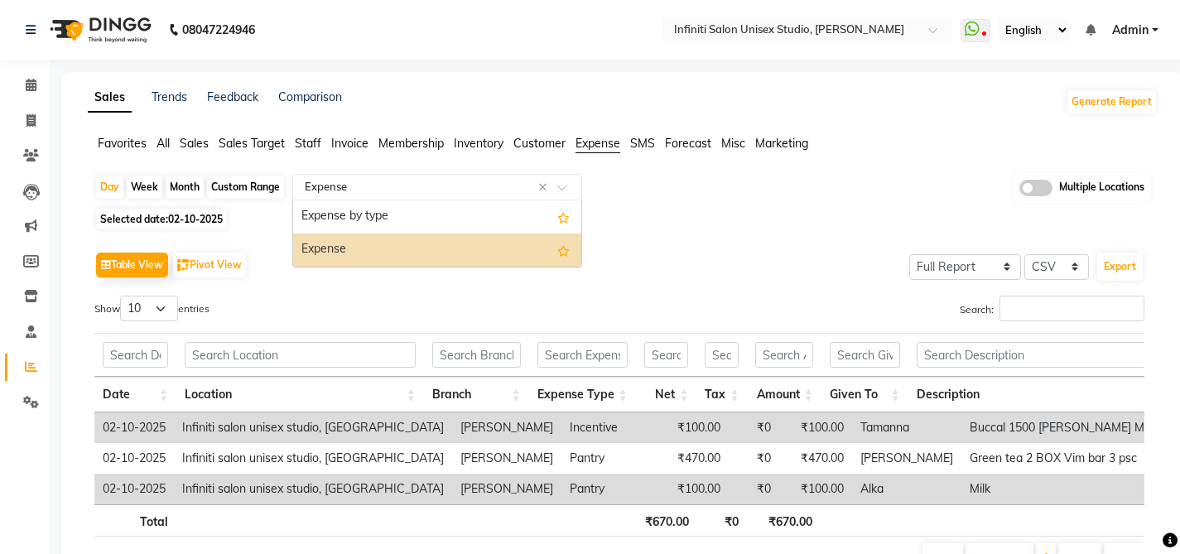
click at [525, 188] on input "text" at bounding box center [420, 187] width 238 height 17
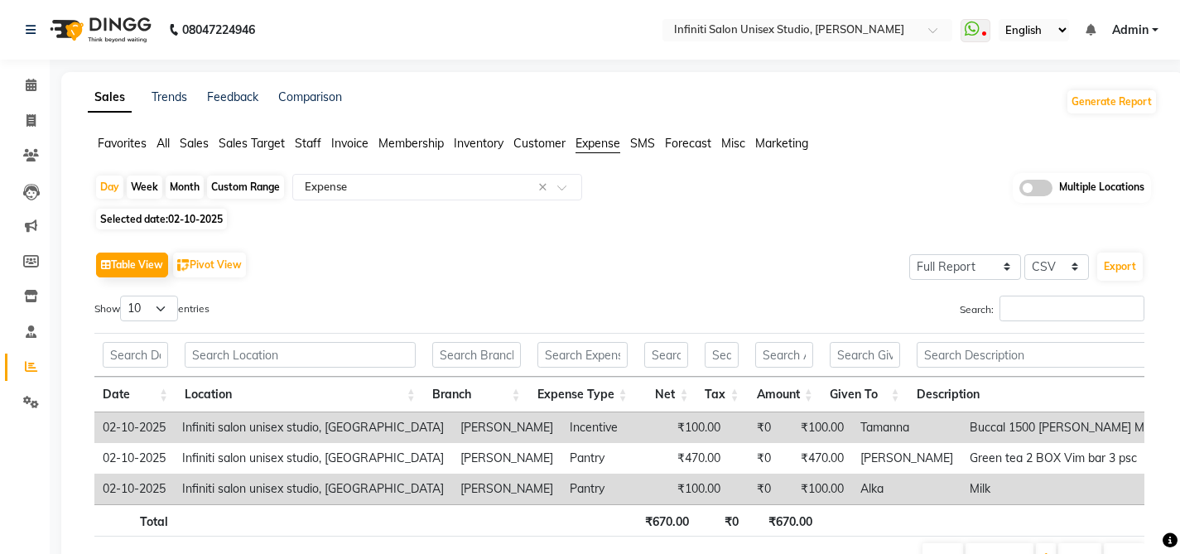
click at [183, 217] on span "02-10-2025" at bounding box center [195, 219] width 55 height 12
select select "10"
select select "2025"
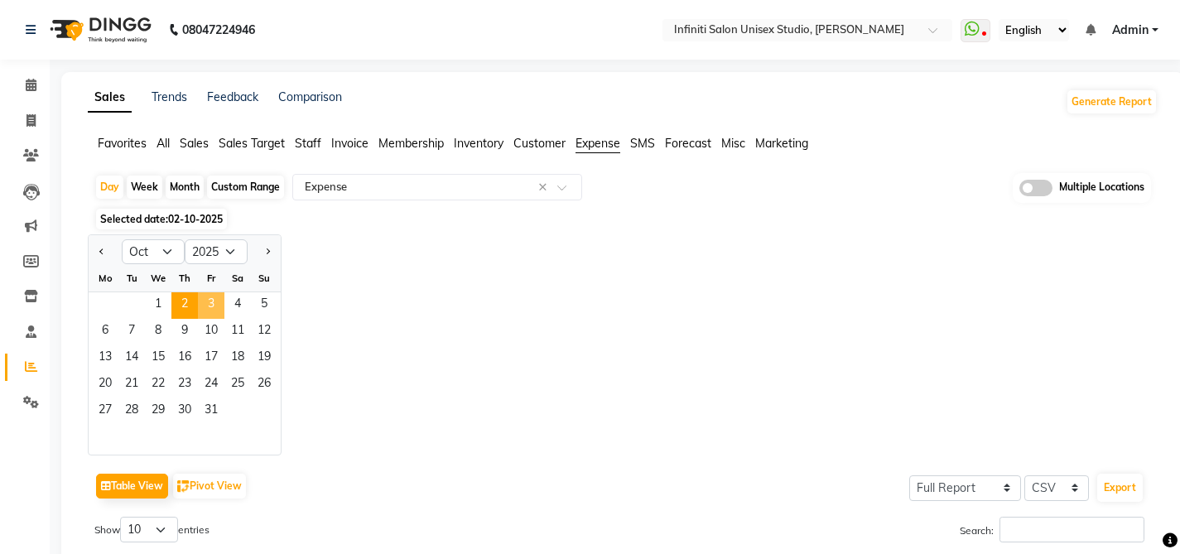
click at [210, 304] on span "3" at bounding box center [211, 305] width 26 height 26
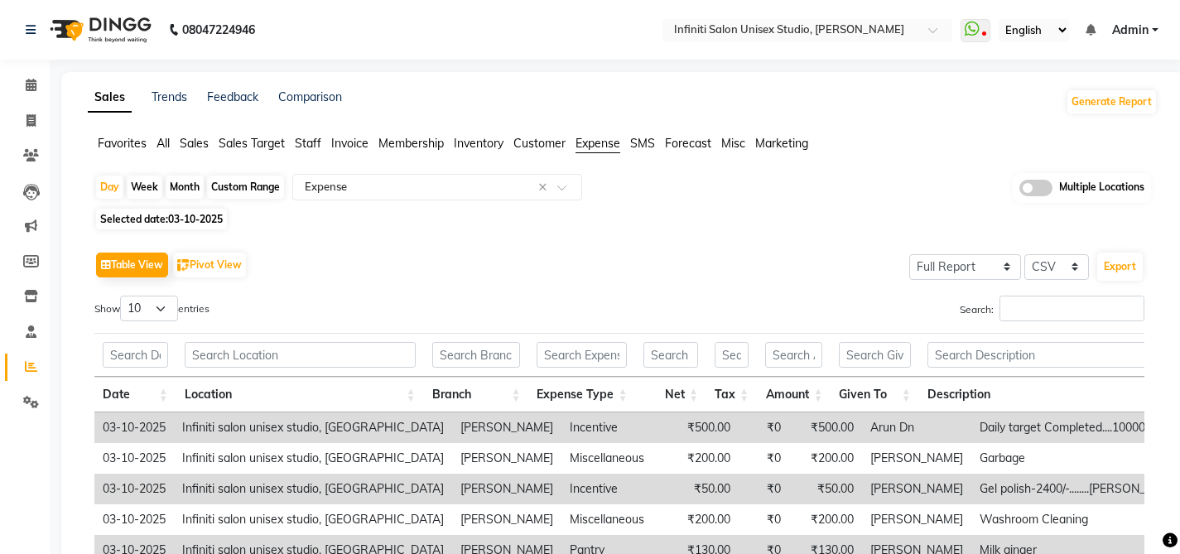
click at [170, 147] on span "All" at bounding box center [163, 143] width 13 height 15
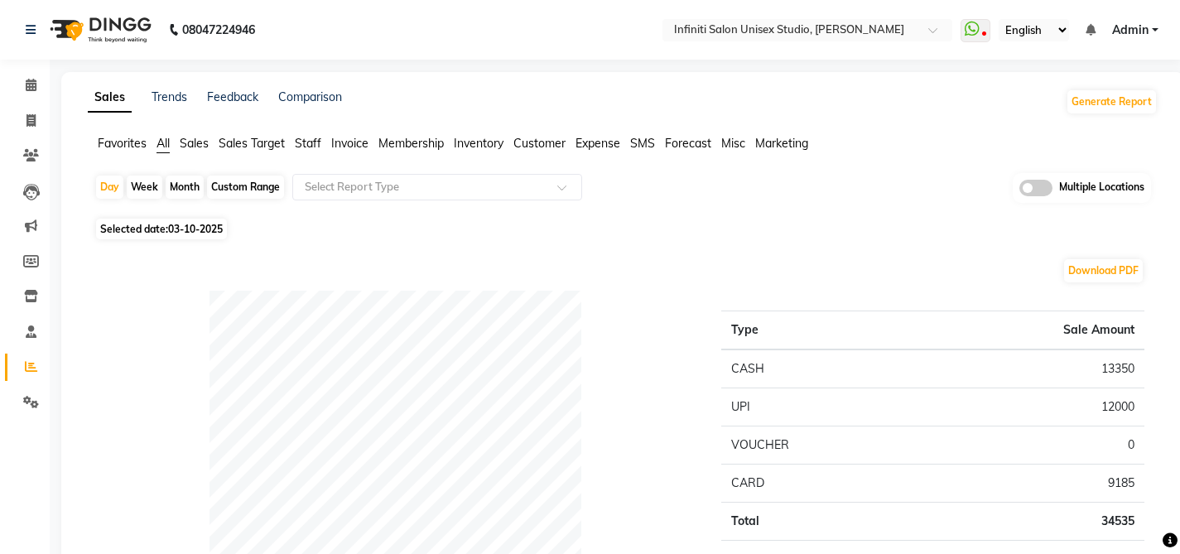
click at [204, 147] on span "Sales" at bounding box center [194, 143] width 29 height 15
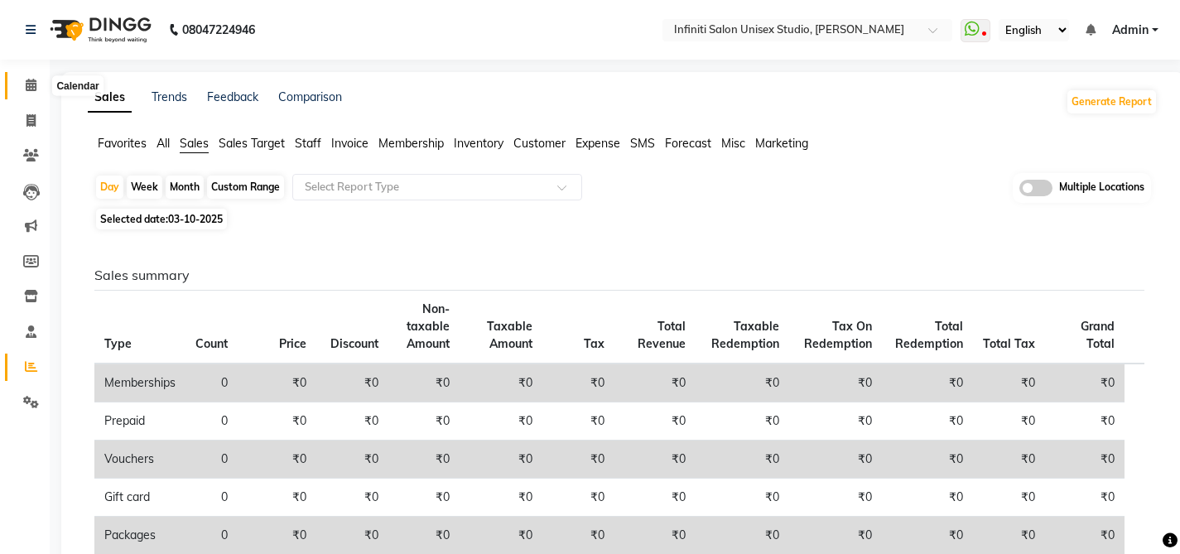
click at [26, 87] on icon at bounding box center [31, 85] width 11 height 12
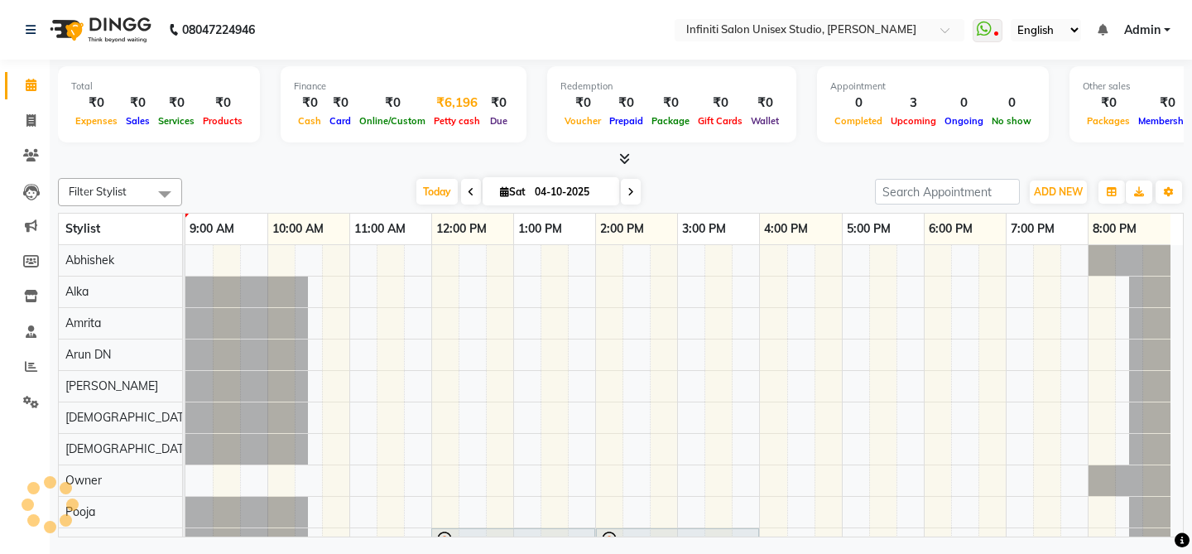
click at [451, 128] on div "Petty cash" at bounding box center [457, 120] width 55 height 17
click at [455, 119] on span "Petty cash" at bounding box center [457, 121] width 55 height 12
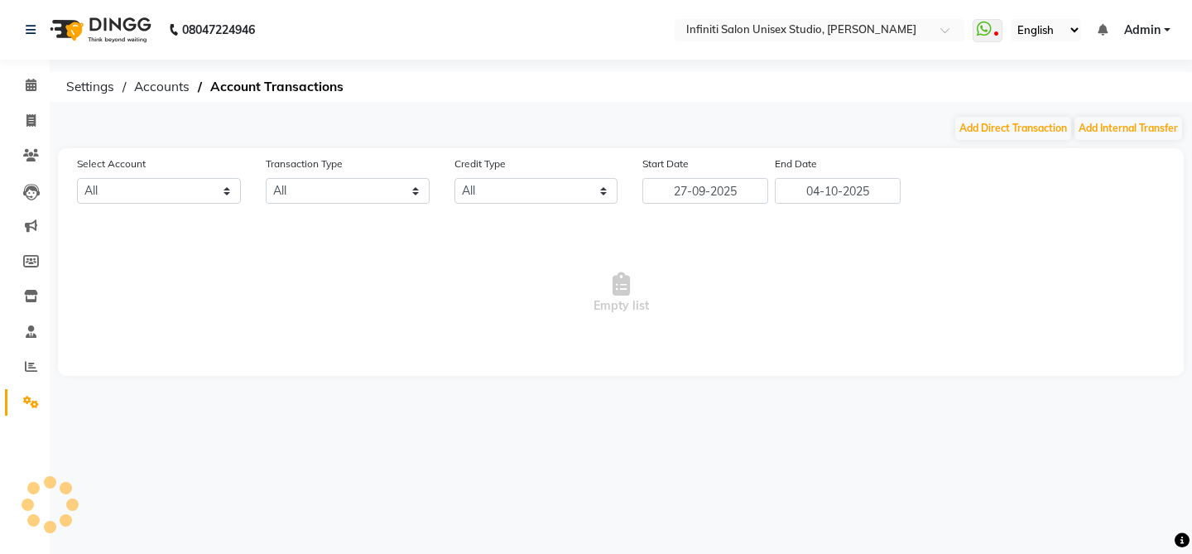
select select "5538"
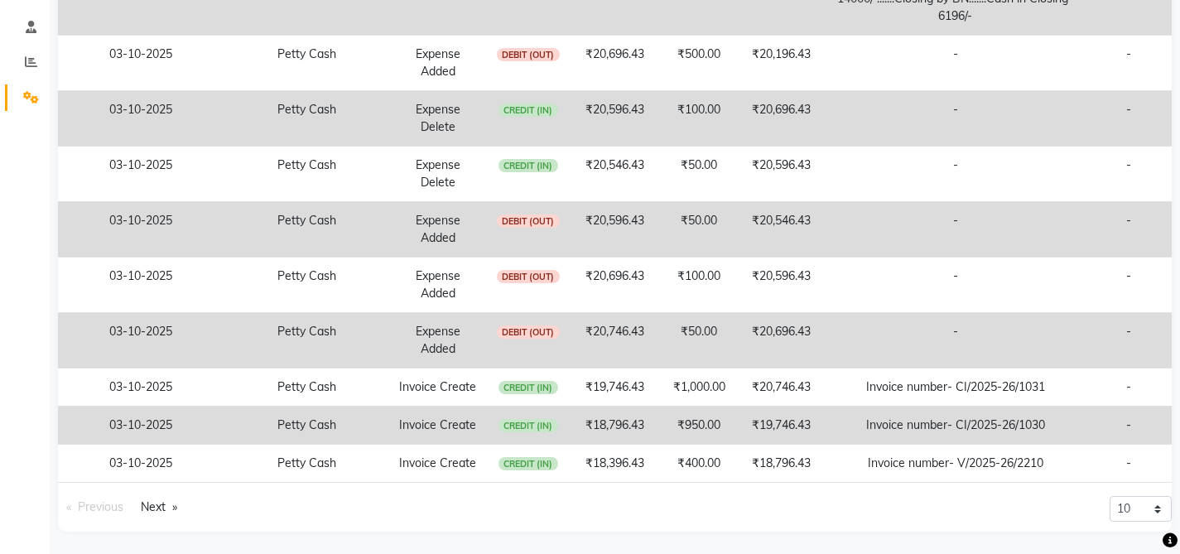
scroll to position [307, 0]
click at [166, 504] on link "Next page" at bounding box center [158, 505] width 53 height 22
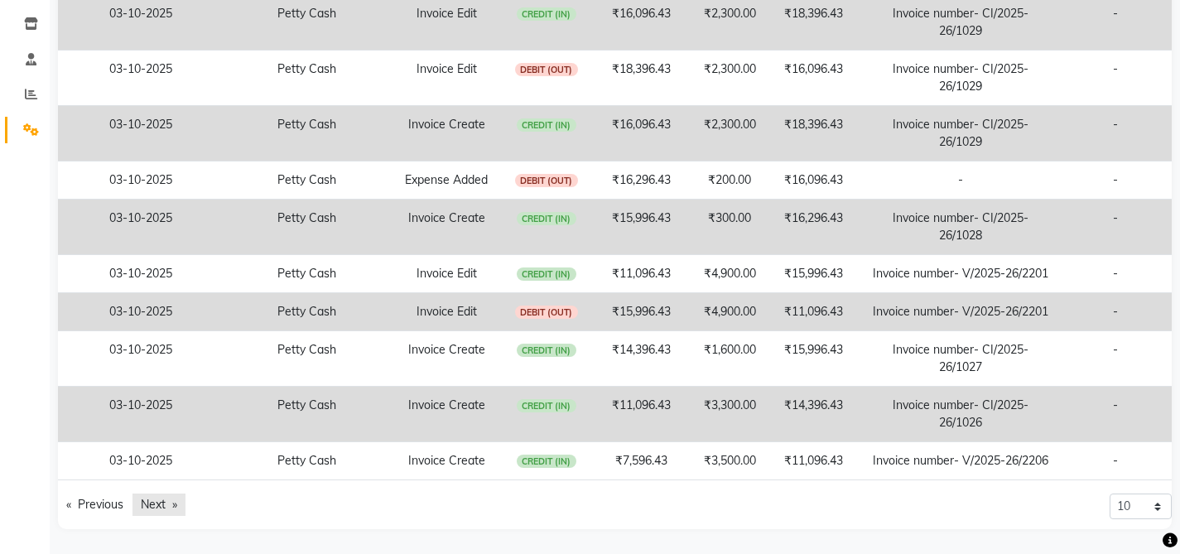
click at [166, 504] on link "Next page" at bounding box center [158, 505] width 53 height 22
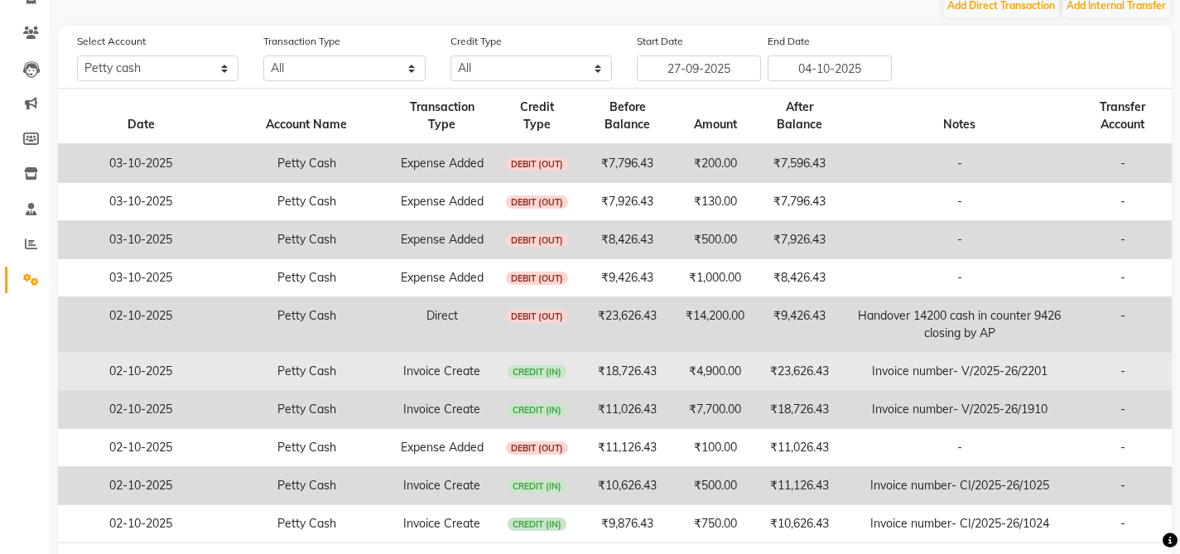
scroll to position [185, 0]
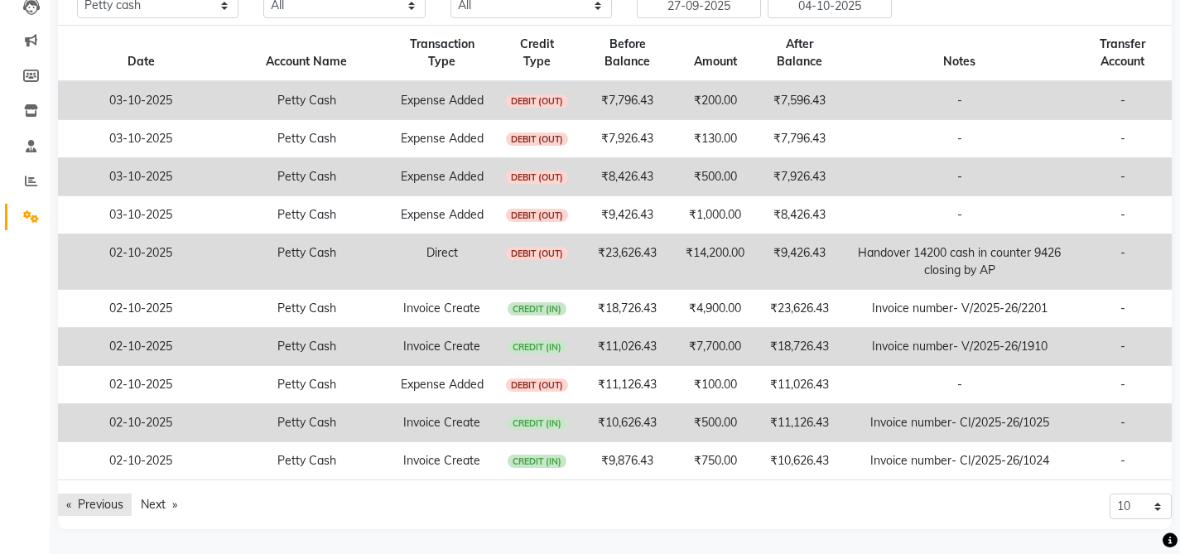
click at [85, 501] on link "Previous page" at bounding box center [95, 505] width 74 height 22
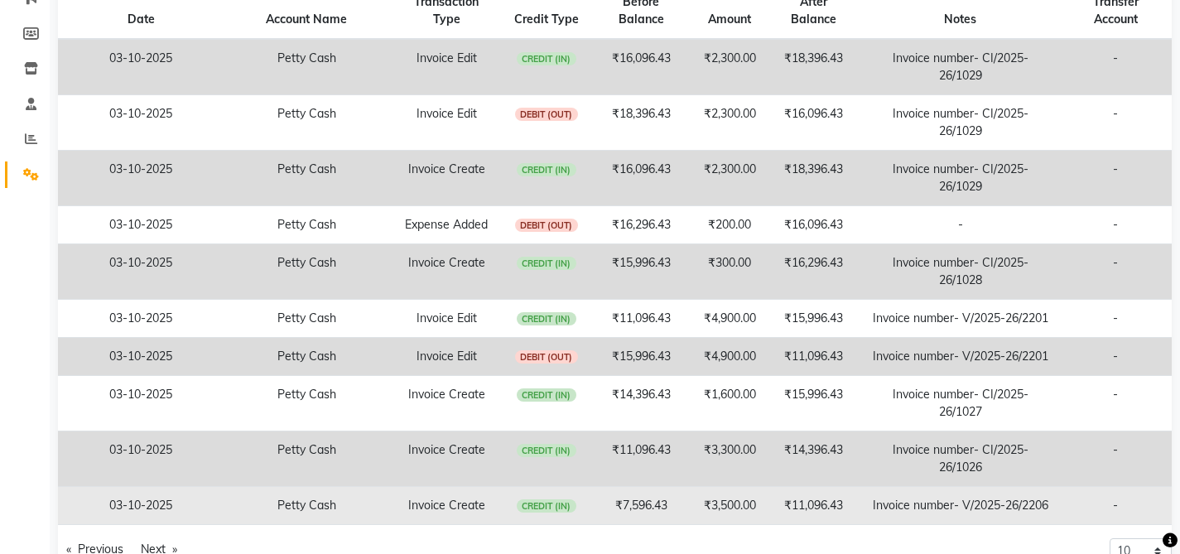
scroll to position [272, 0]
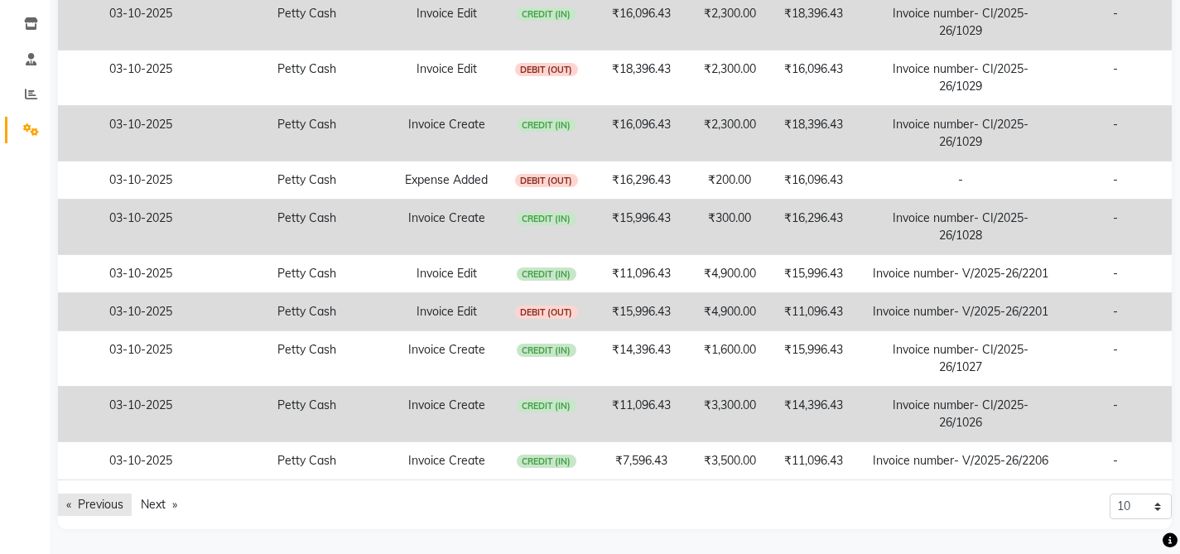
click at [87, 513] on link "Previous page" at bounding box center [95, 505] width 74 height 22
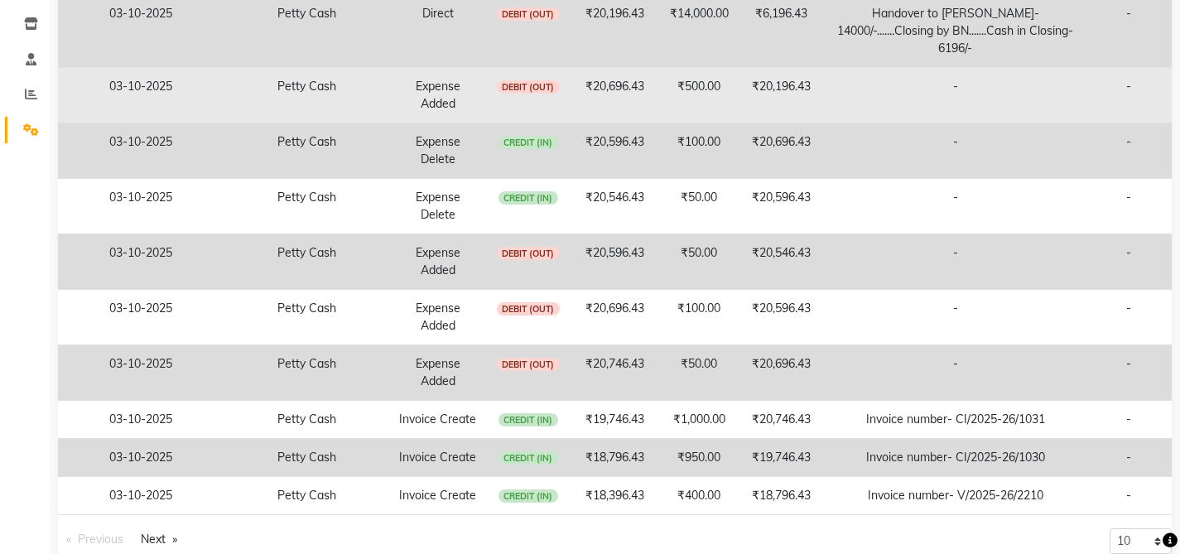
scroll to position [0, 0]
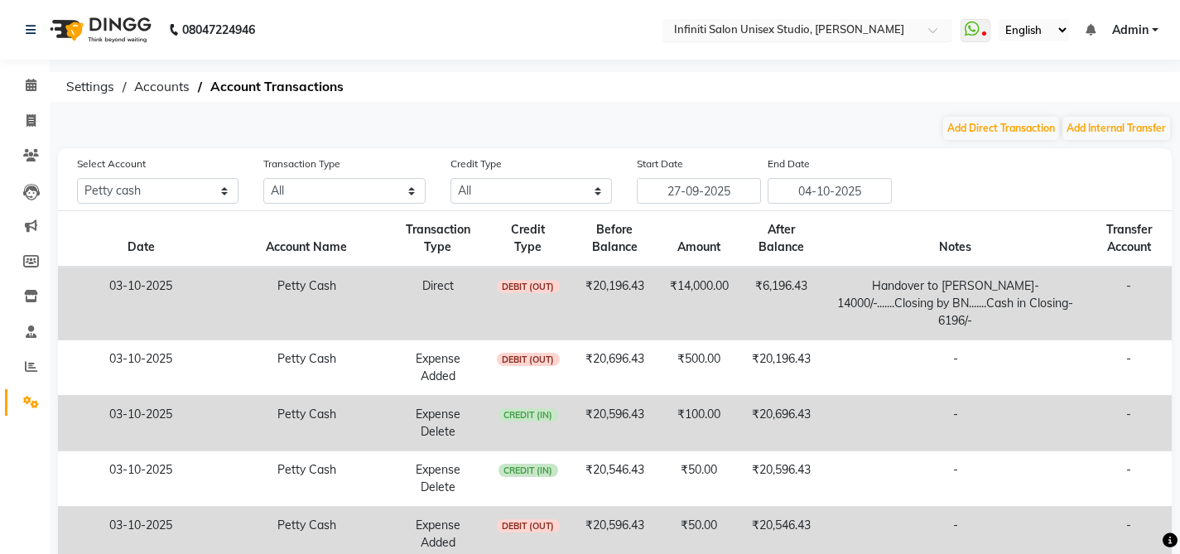
click at [819, 34] on input "text" at bounding box center [791, 31] width 240 height 17
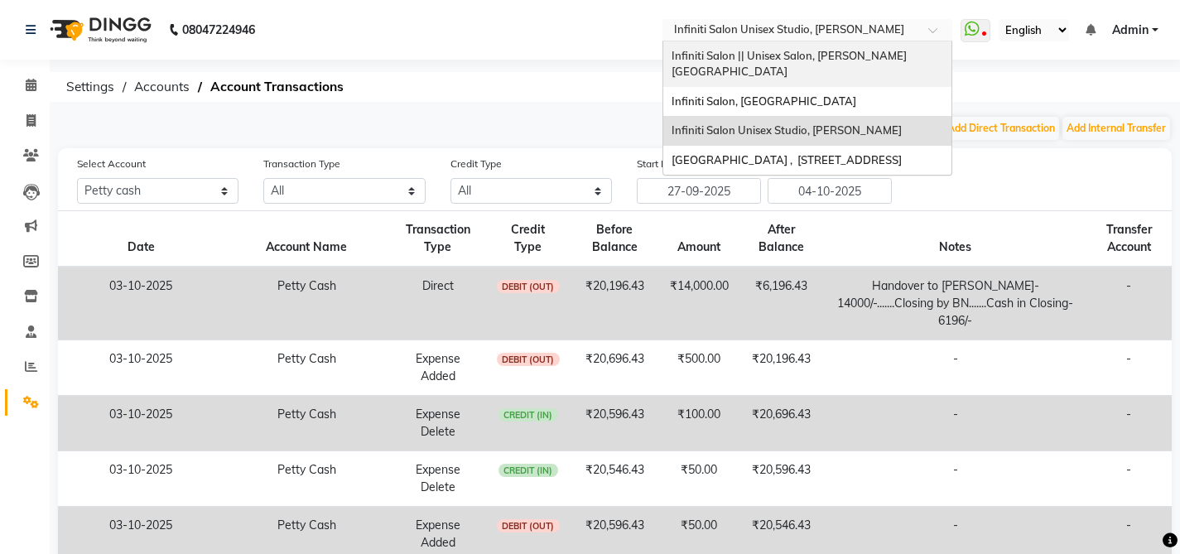
click at [821, 60] on span "Infiniti Salon || Unisex Salon, Choubey Colony" at bounding box center [789, 64] width 235 height 30
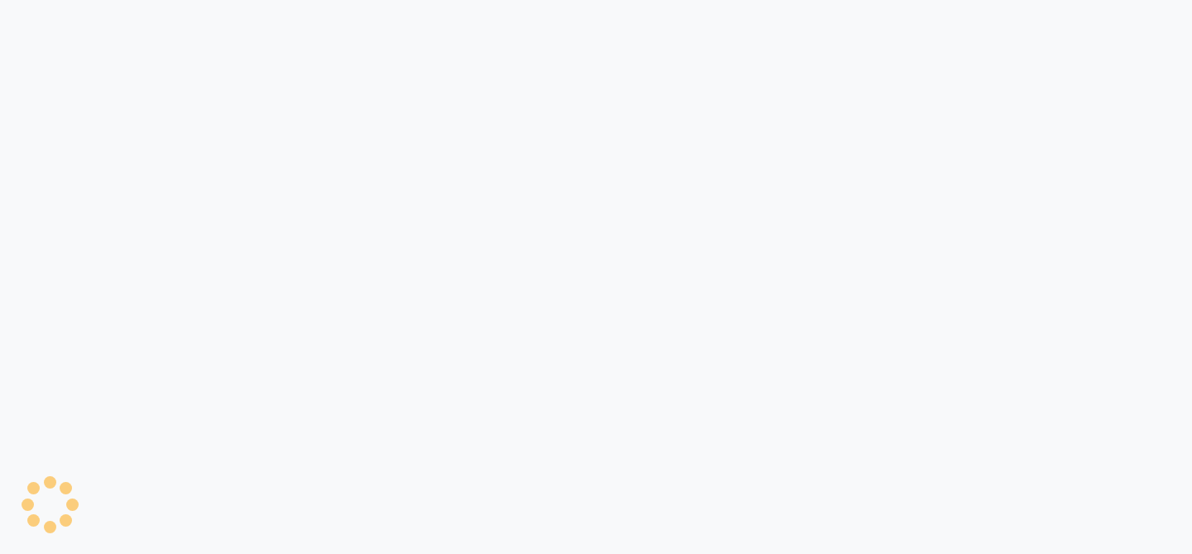
select select "7361"
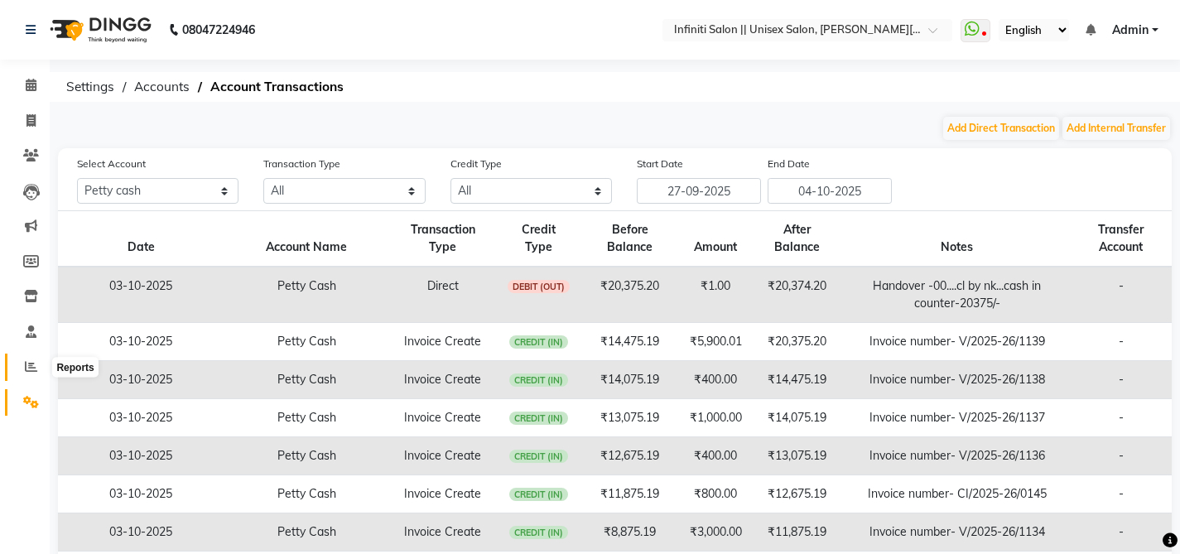
click at [43, 363] on span at bounding box center [31, 367] width 29 height 19
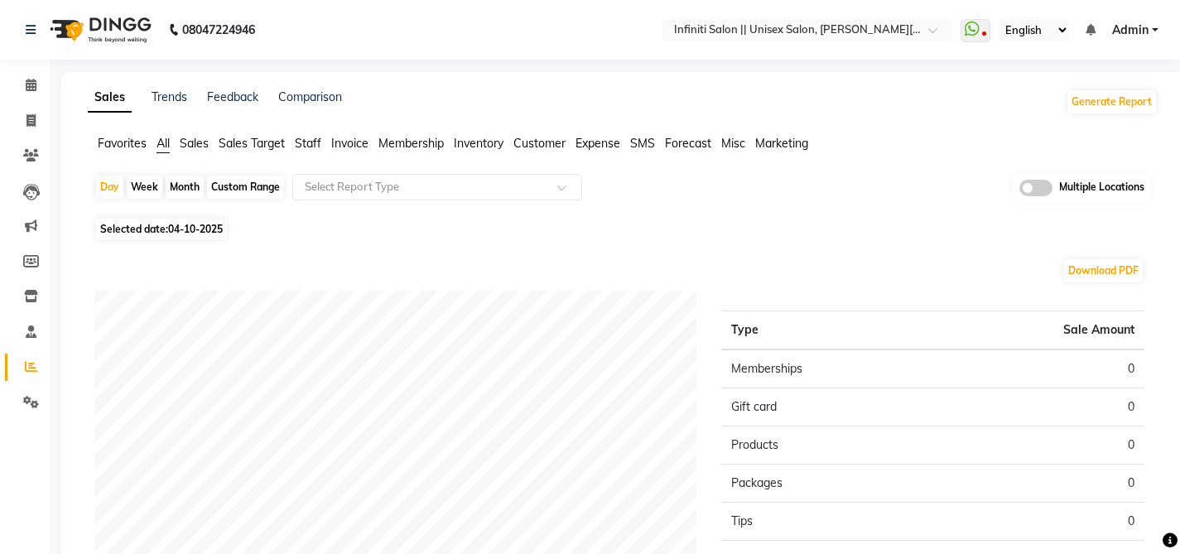
click at [160, 227] on span "Selected date: 04-10-2025" at bounding box center [161, 229] width 131 height 21
select select "10"
select select "2025"
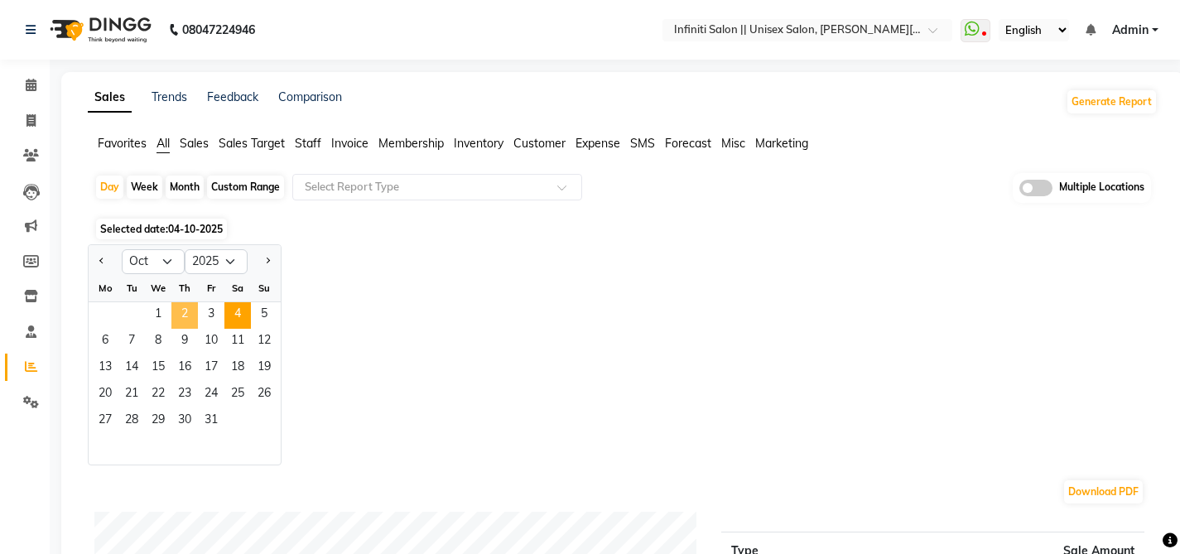
click at [178, 309] on span "2" at bounding box center [184, 315] width 26 height 26
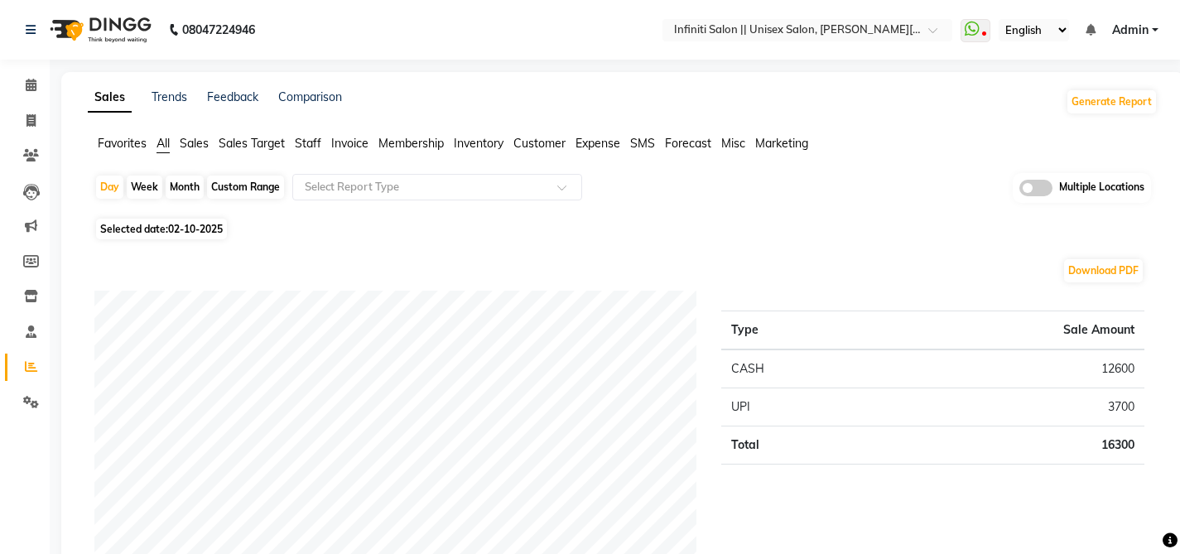
click at [206, 144] on span "Sales" at bounding box center [194, 143] width 29 height 15
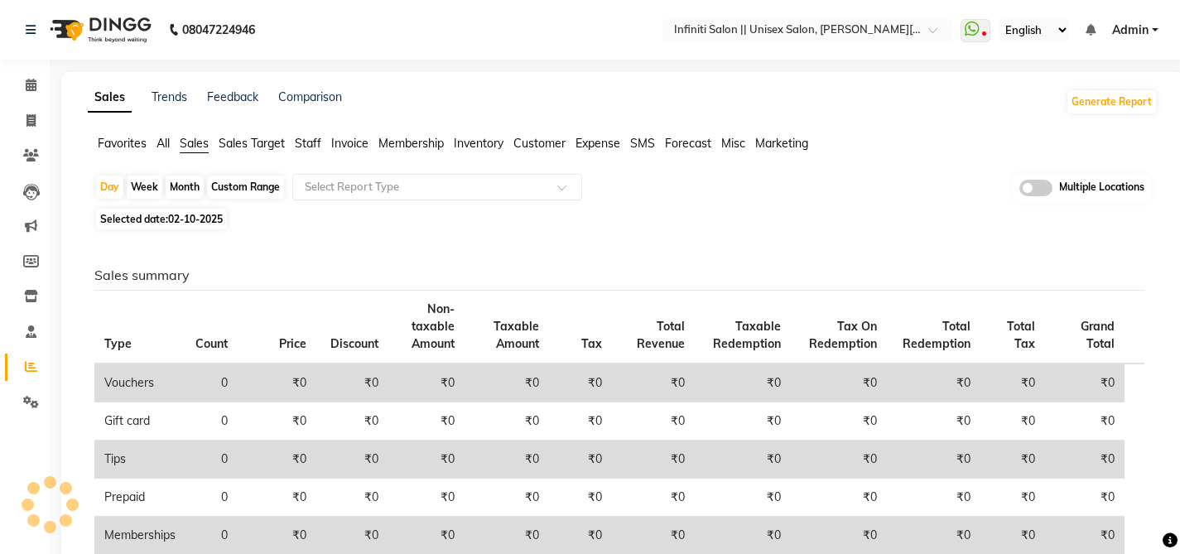
click at [615, 141] on span "Expense" at bounding box center [598, 143] width 45 height 15
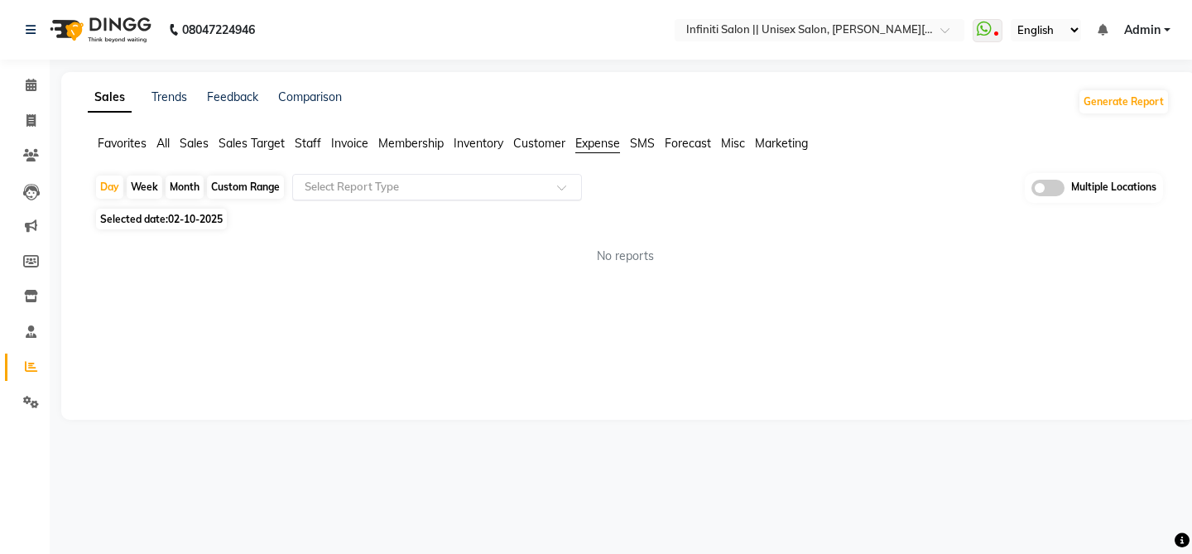
click at [471, 182] on input "text" at bounding box center [420, 187] width 238 height 17
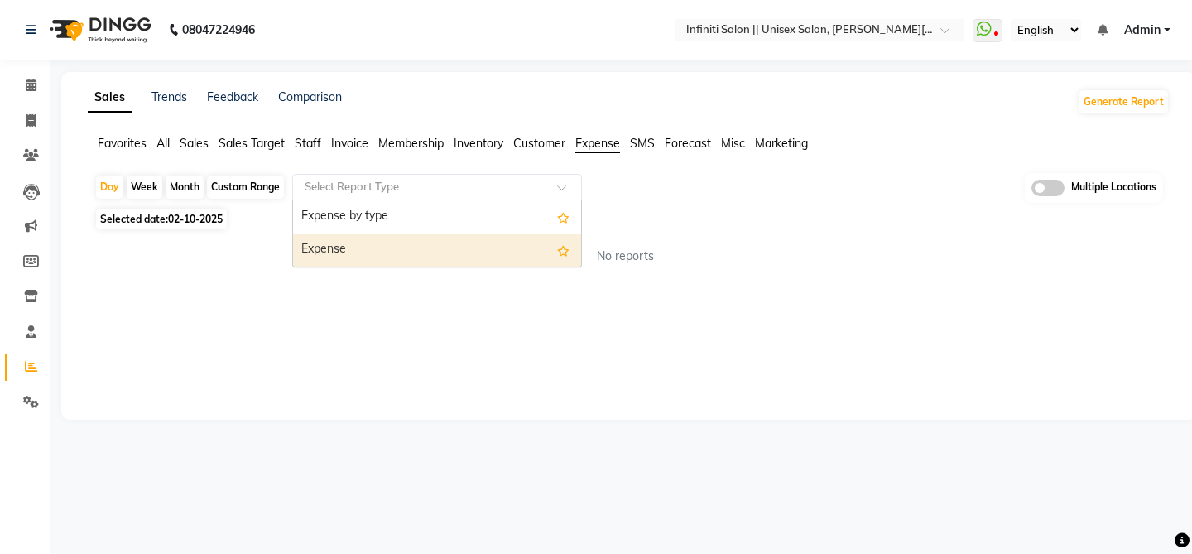
click at [431, 243] on div "Expense" at bounding box center [437, 250] width 288 height 33
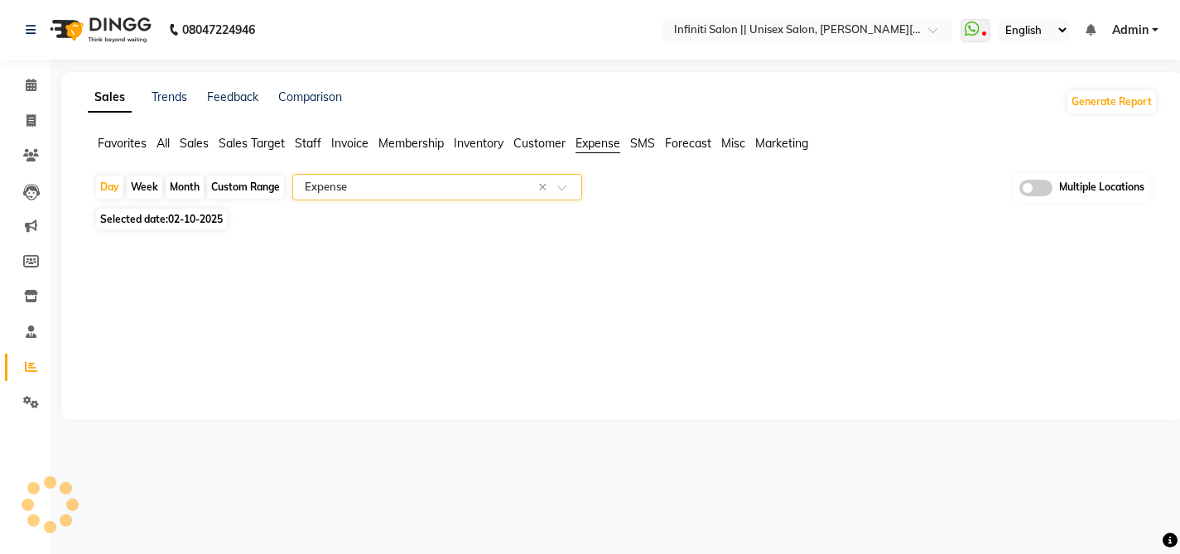
select select "full_report"
select select "csv"
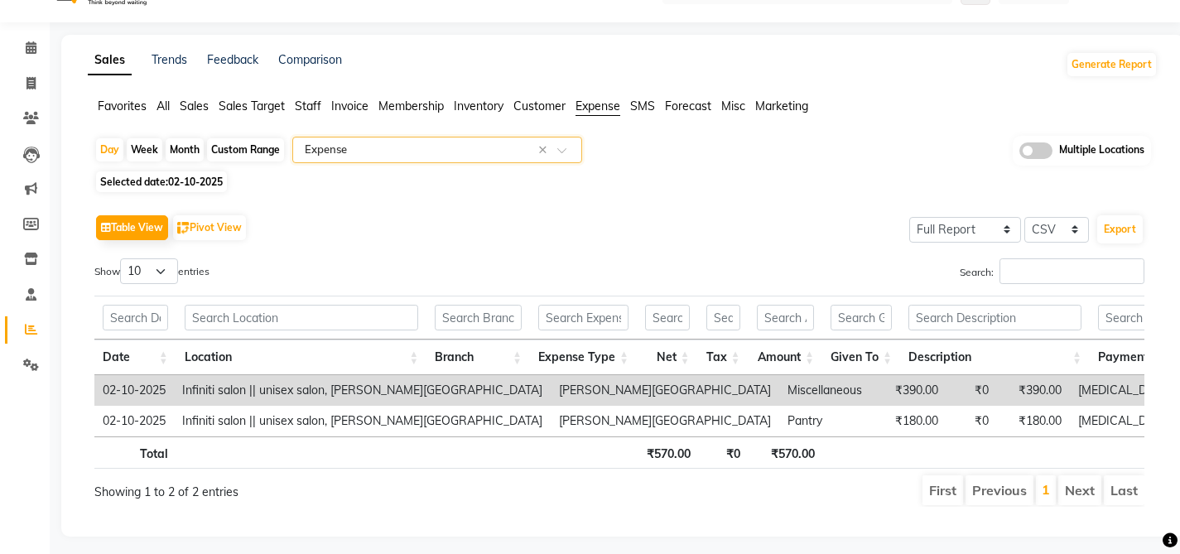
scroll to position [41, 0]
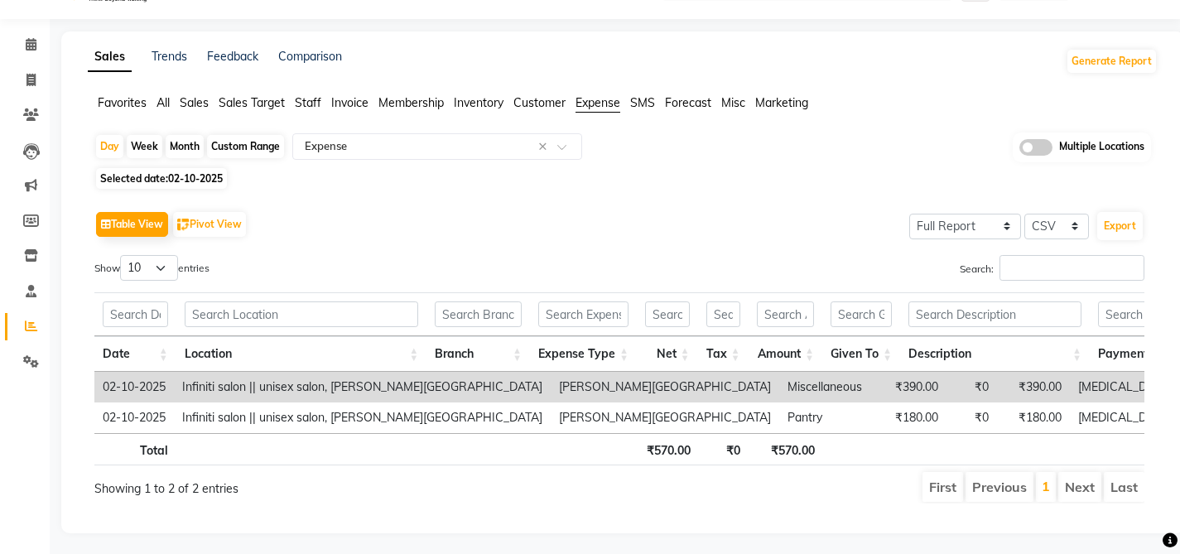
click at [166, 175] on span "Selected date: 02-10-2025" at bounding box center [161, 178] width 131 height 21
select select "10"
select select "2025"
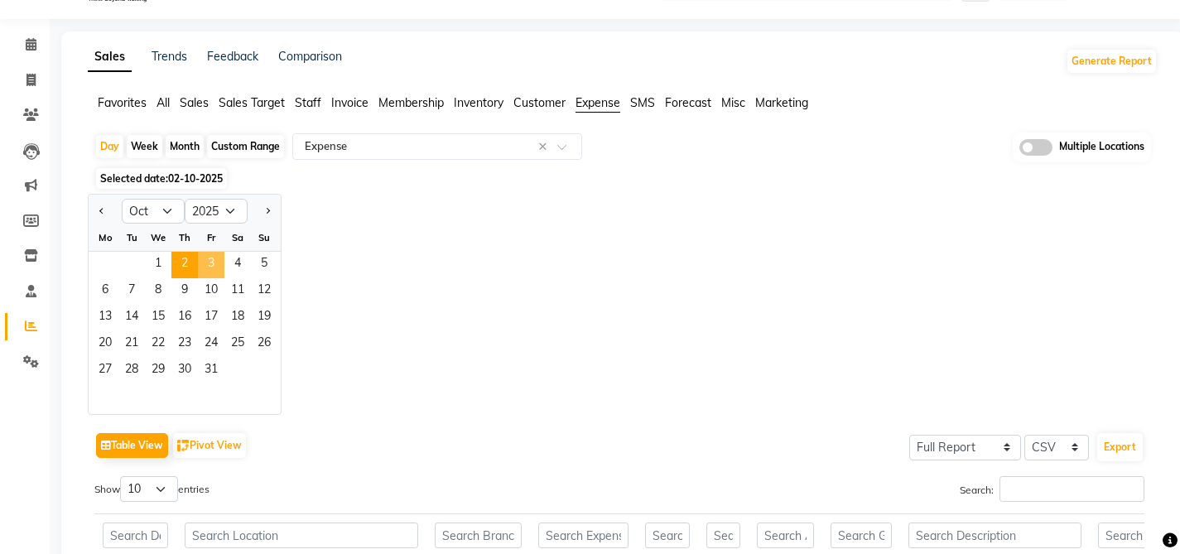
click at [218, 255] on span "3" at bounding box center [211, 265] width 26 height 26
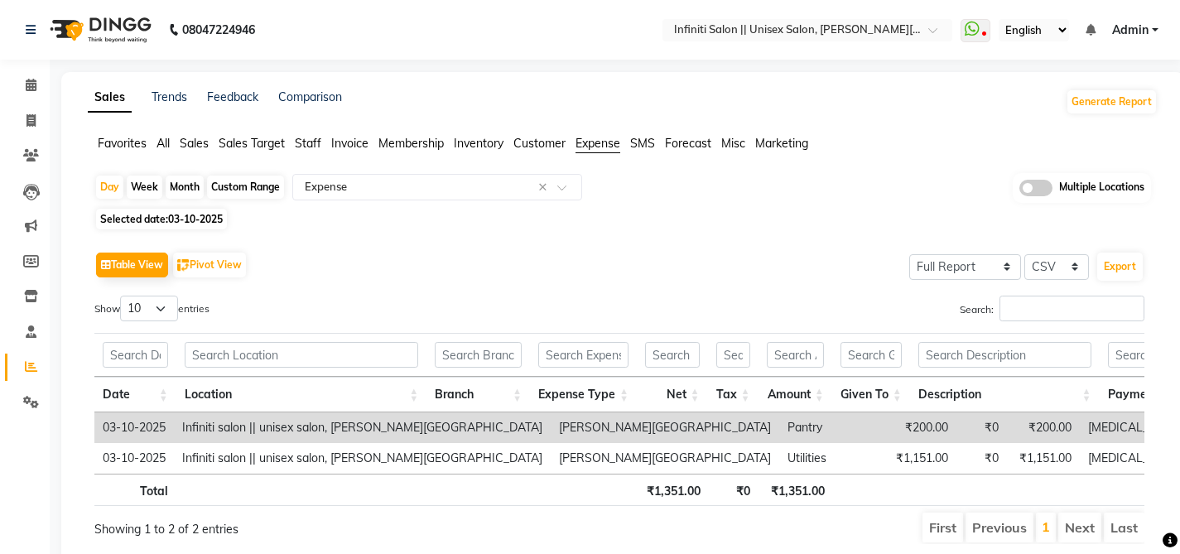
click at [170, 153] on div "Favorites All Sales Sales Target Staff Invoice Membership Inventory Customer Ex…" at bounding box center [622, 150] width 1095 height 31
click at [169, 145] on span "All" at bounding box center [163, 143] width 13 height 15
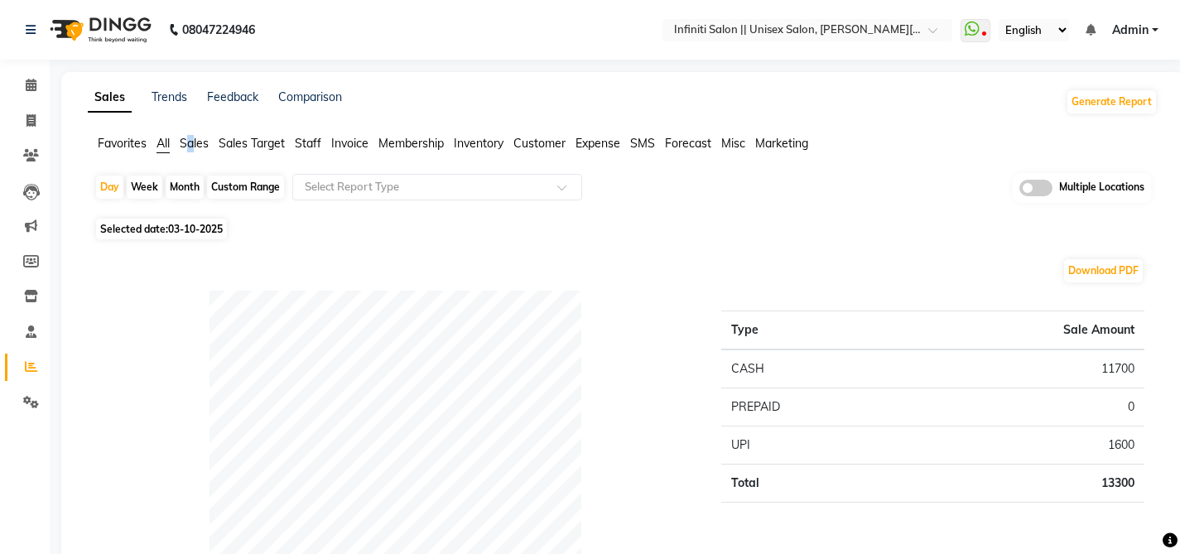
click at [192, 144] on span "Sales" at bounding box center [194, 143] width 29 height 15
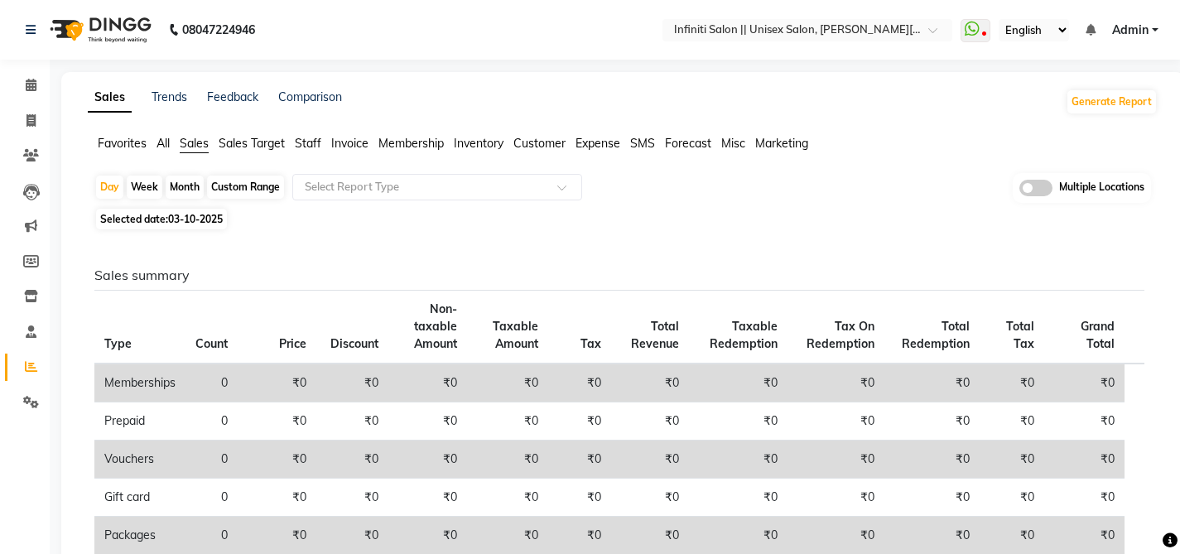
click at [165, 140] on span "All" at bounding box center [163, 143] width 13 height 15
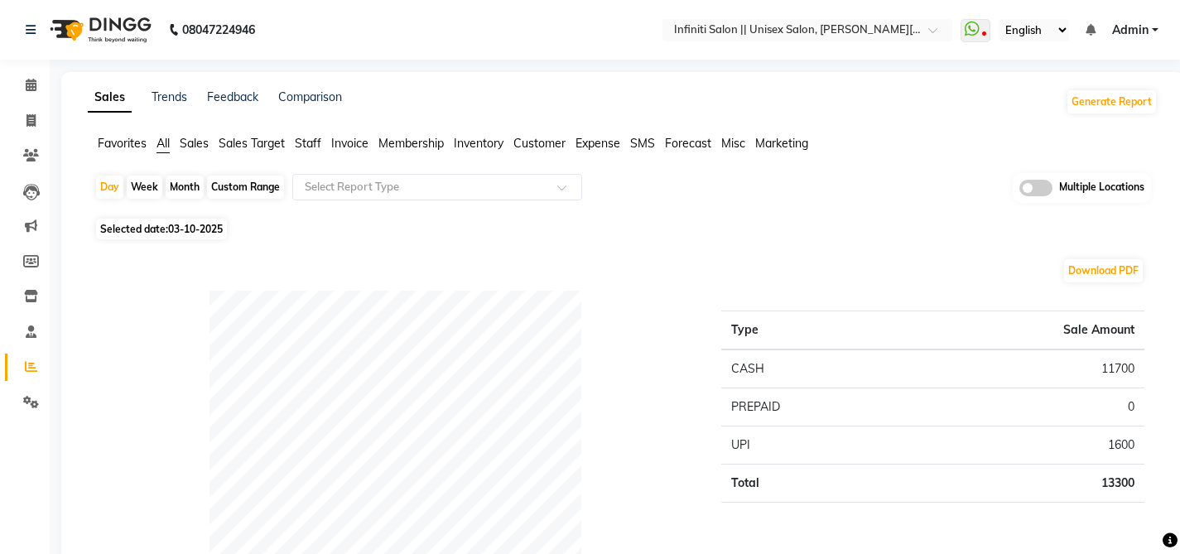
click at [608, 145] on span "Expense" at bounding box center [598, 143] width 45 height 15
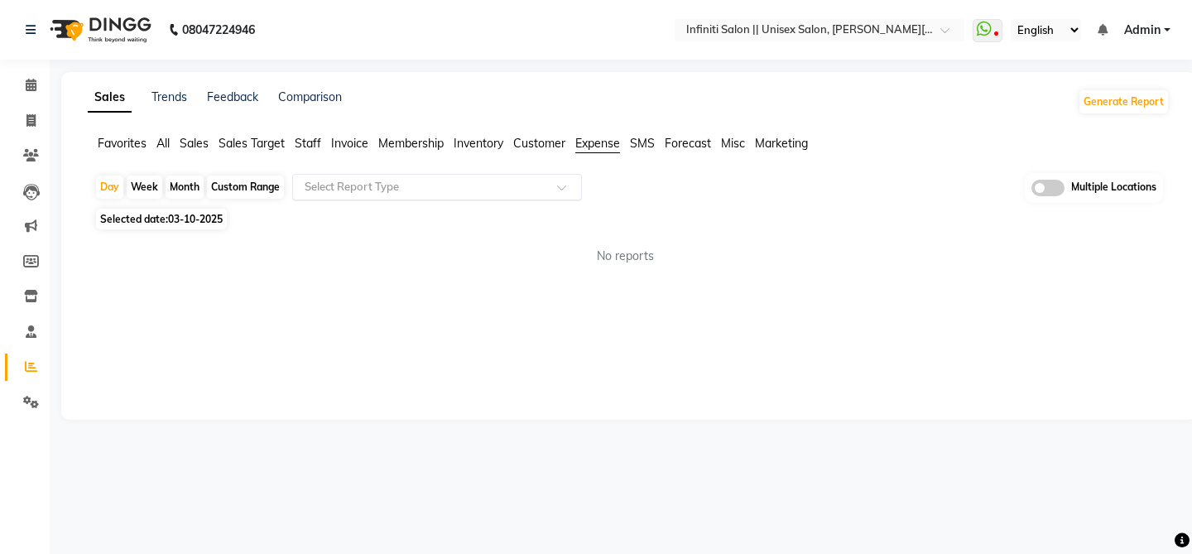
click at [524, 185] on input "text" at bounding box center [420, 187] width 238 height 17
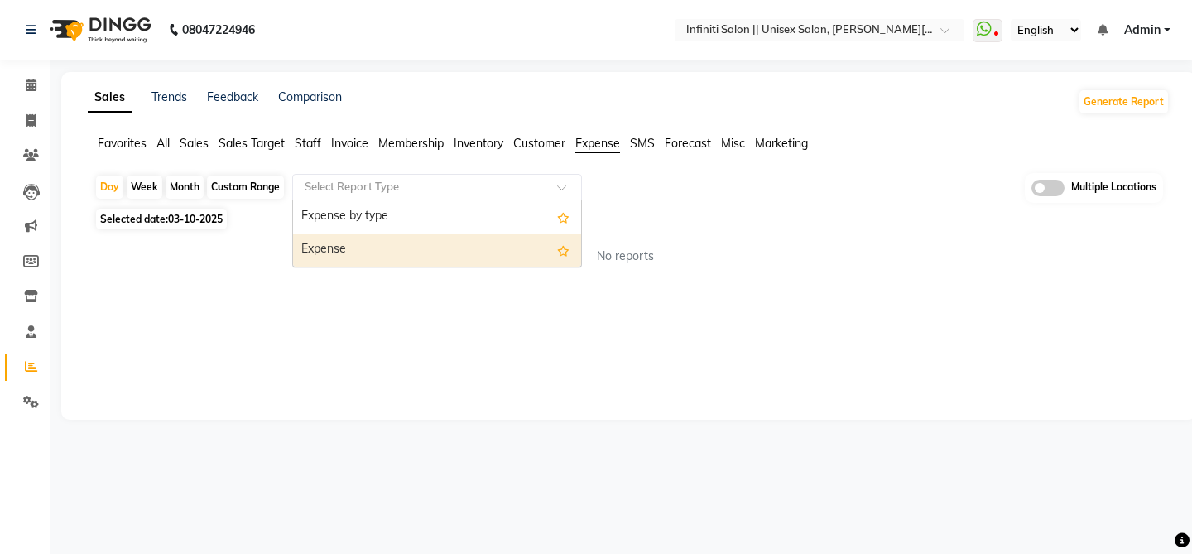
click at [476, 248] on div "Expense" at bounding box center [437, 250] width 288 height 33
select select "full_report"
select select "csv"
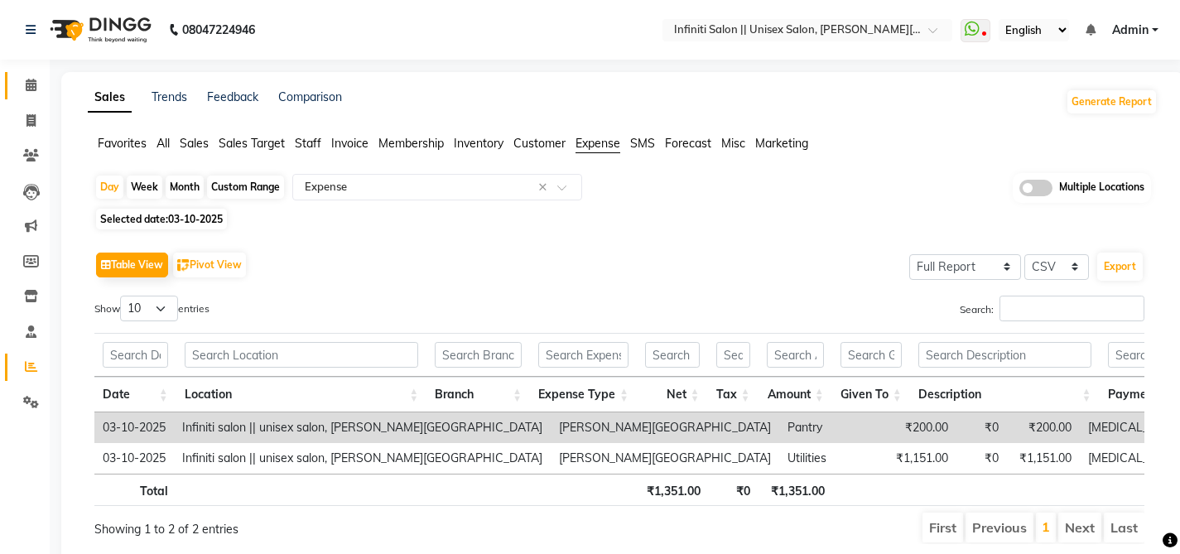
click at [34, 86] on icon at bounding box center [31, 85] width 11 height 12
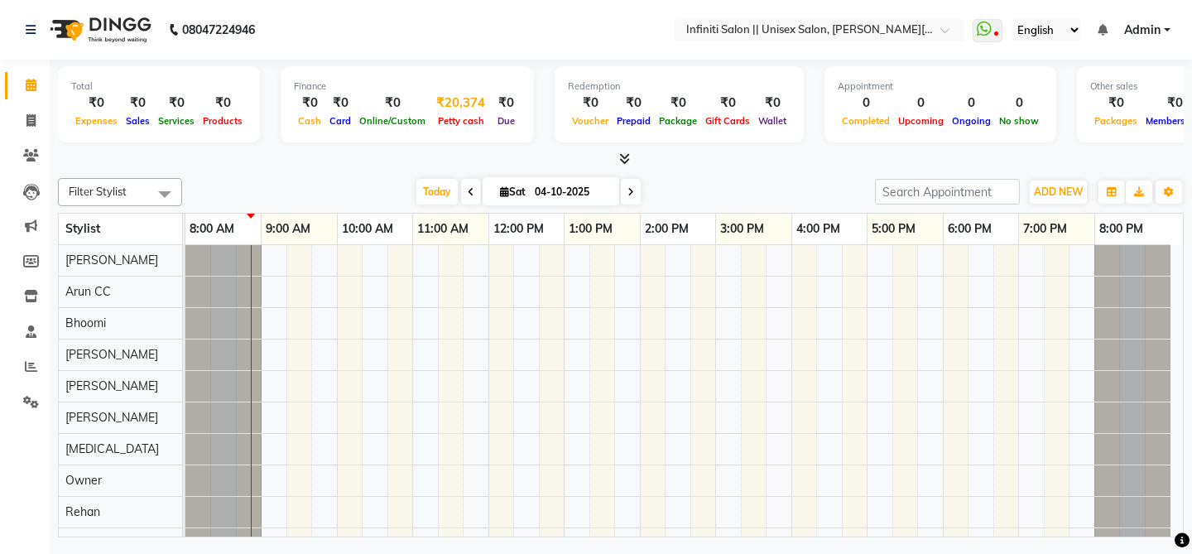
click at [466, 116] on span "Petty cash" at bounding box center [461, 121] width 55 height 12
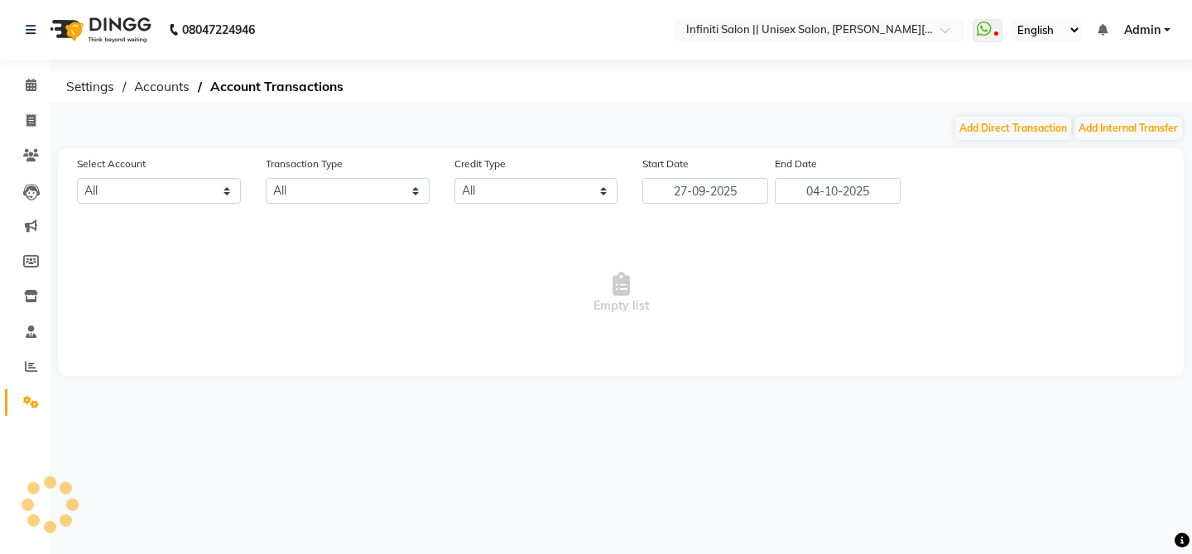
select select "7361"
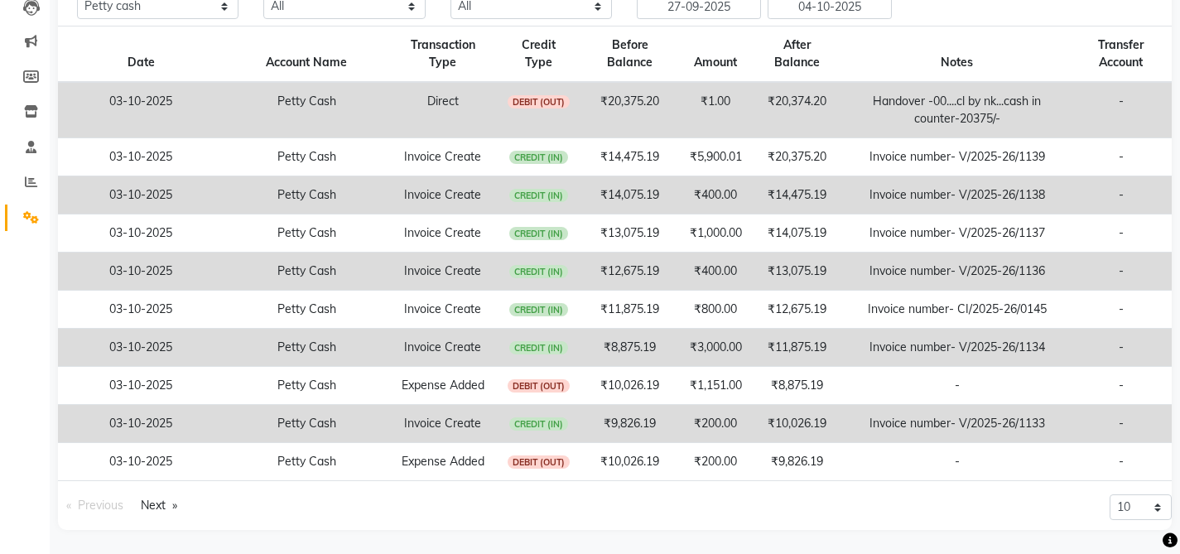
scroll to position [185, 0]
click at [161, 504] on link "Next page" at bounding box center [158, 505] width 53 height 22
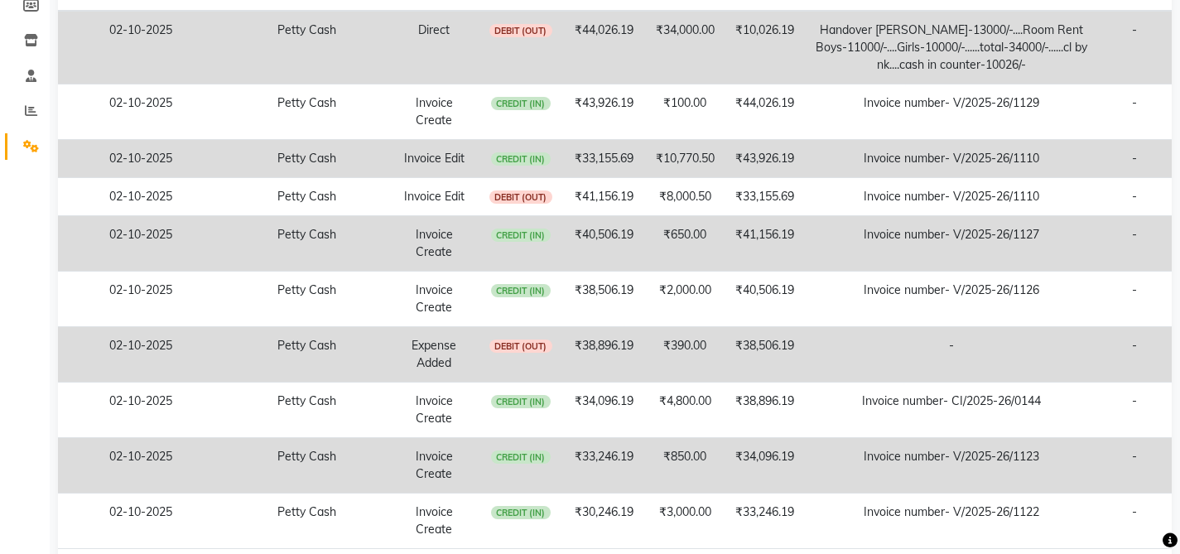
scroll to position [325, 0]
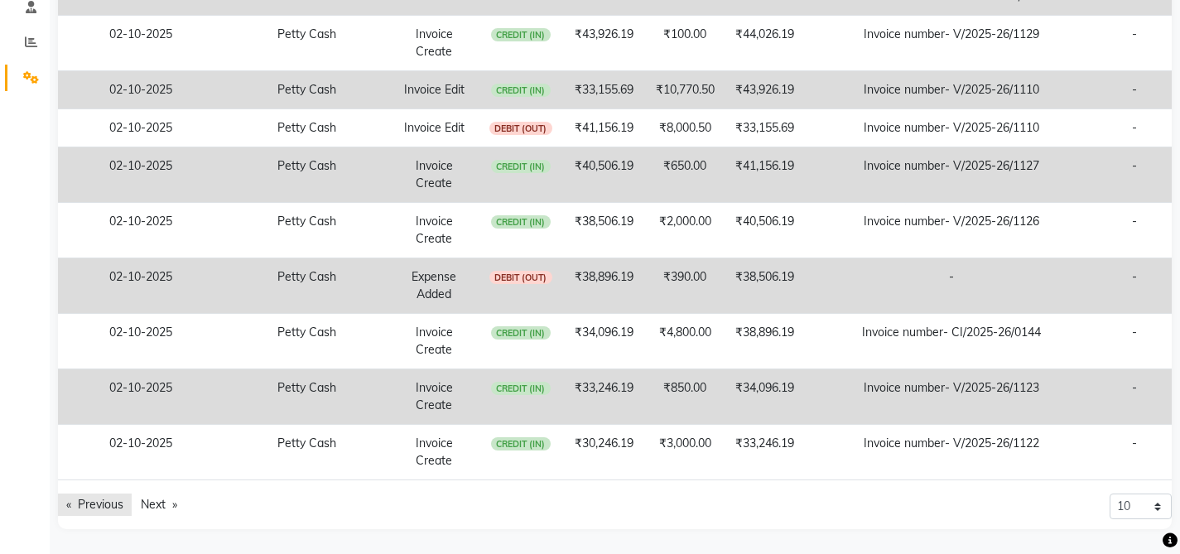
click at [98, 507] on link "Previous page" at bounding box center [95, 505] width 74 height 22
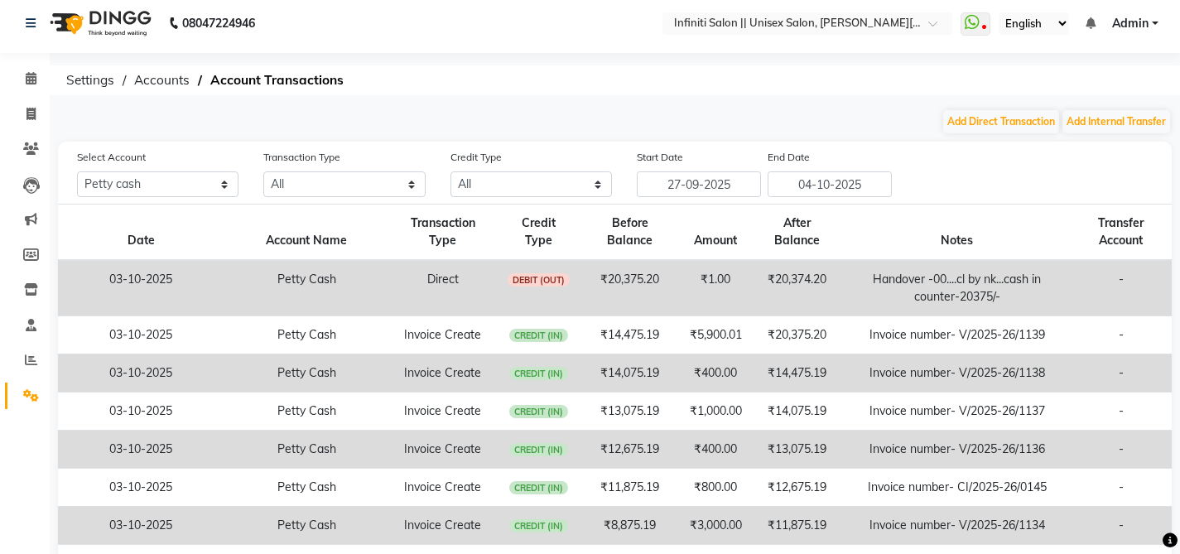
scroll to position [0, 0]
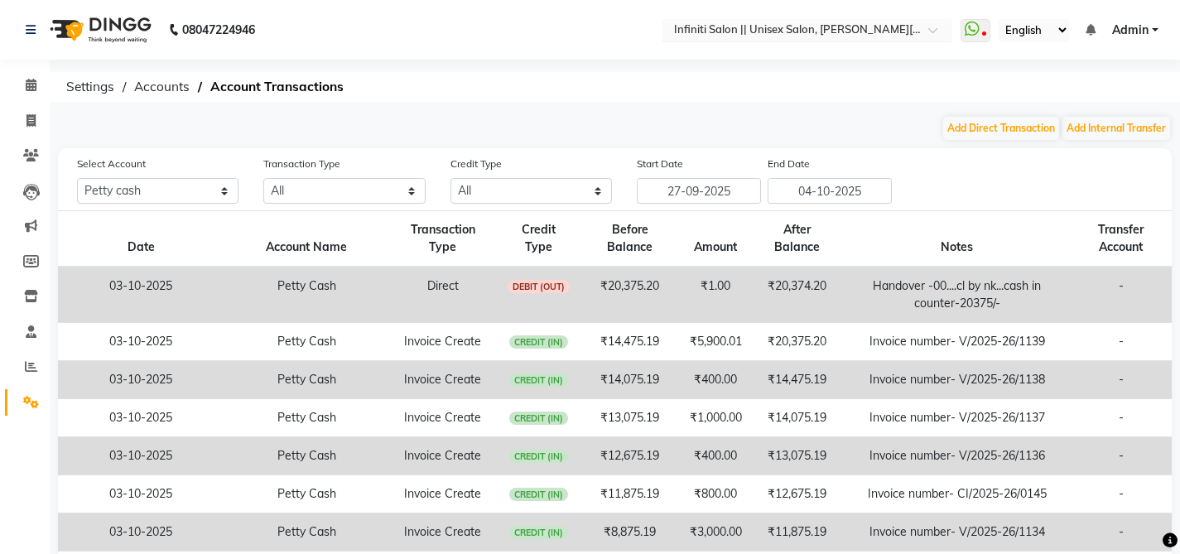
click at [742, 34] on input "text" at bounding box center [791, 31] width 240 height 17
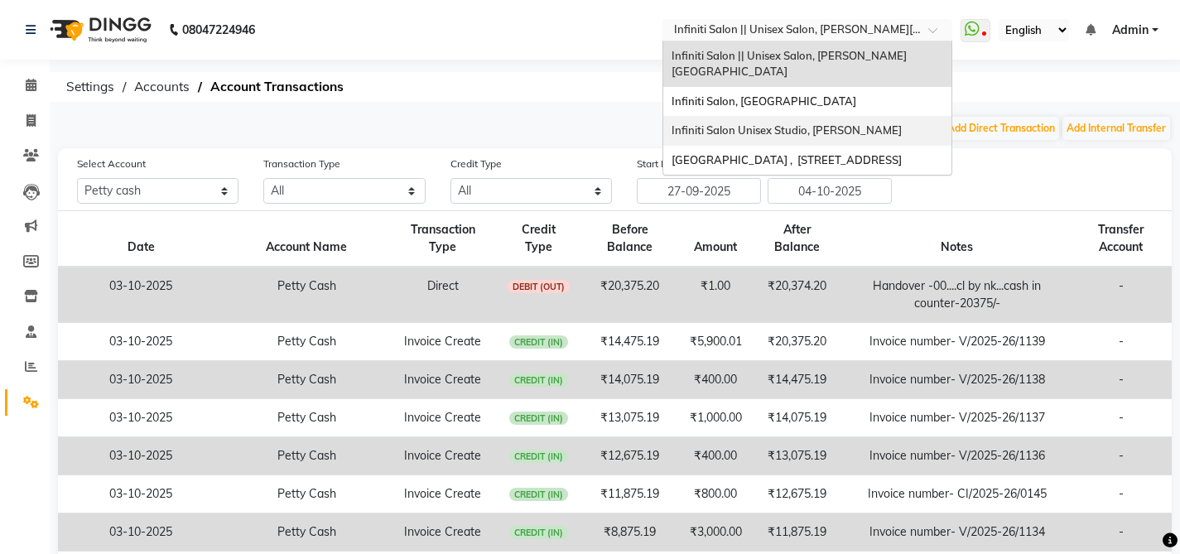
click at [768, 123] on span "Infiniti Salon Unisex Studio, [PERSON_NAME]" at bounding box center [787, 129] width 230 height 13
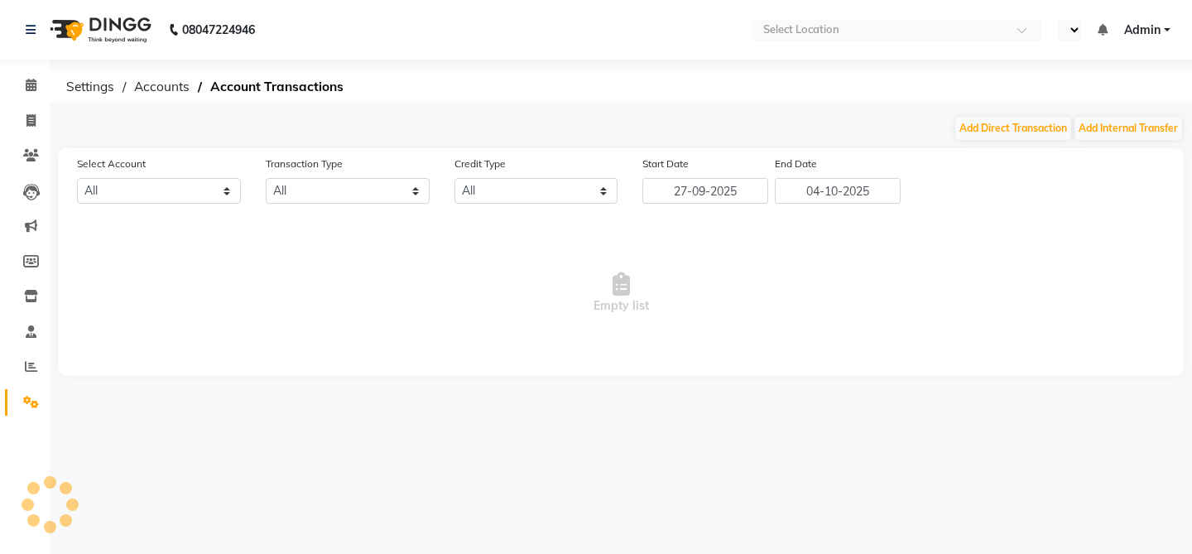
select select "en"
select select "5538"
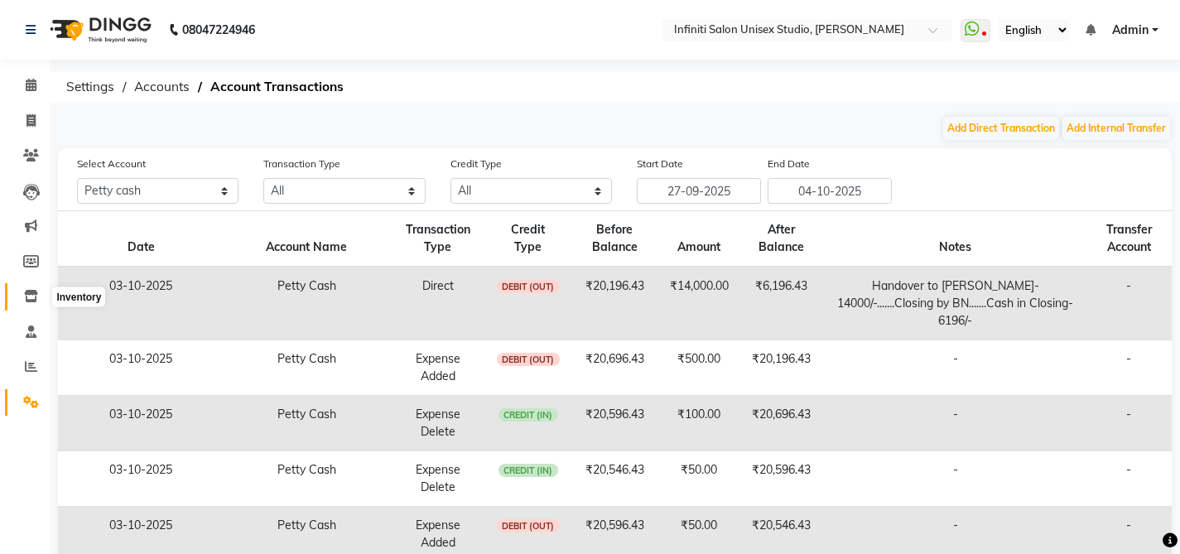
click at [32, 297] on icon at bounding box center [31, 296] width 14 height 12
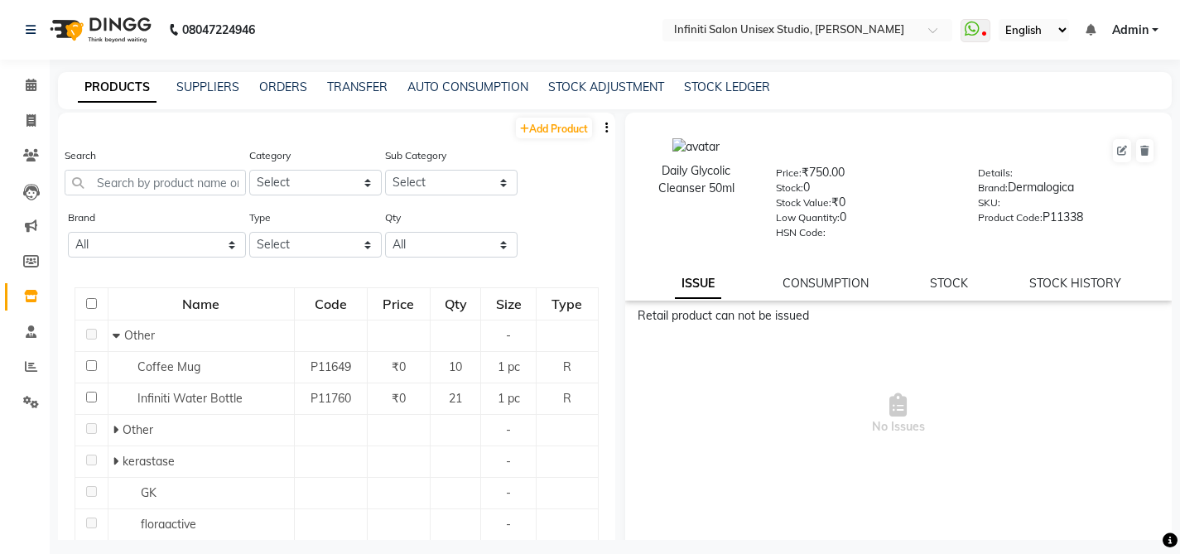
click at [257, 90] on div "PRODUCTS SUPPLIERS ORDERS TRANSFER AUTO CONSUMPTION STOCK ADJUSTMENT STOCK LEDG…" at bounding box center [605, 87] width 1094 height 17
click at [288, 91] on link "ORDERS" at bounding box center [283, 86] width 48 height 15
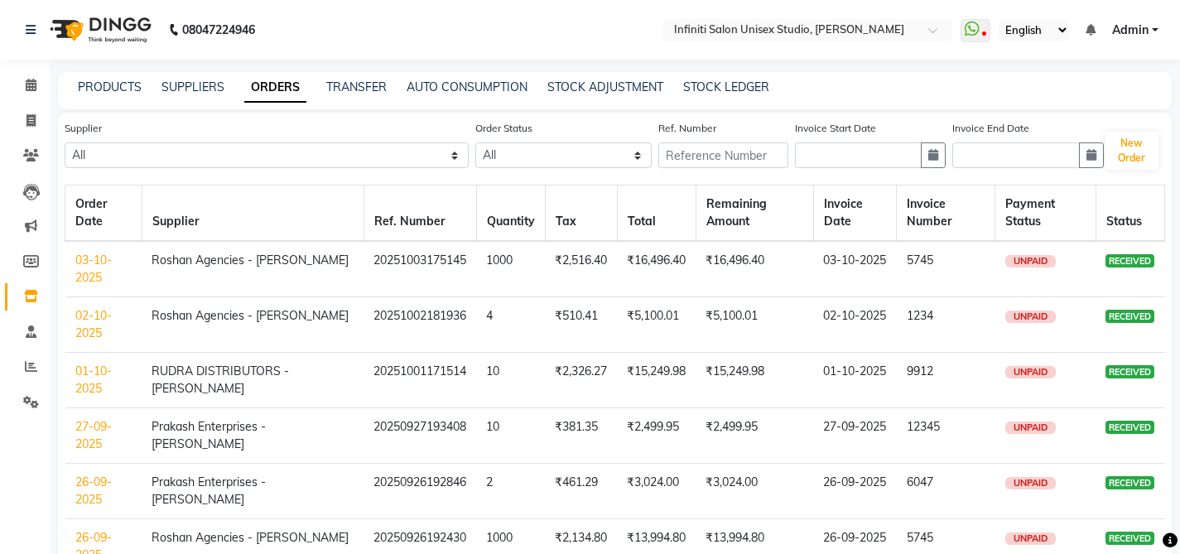
click at [86, 265] on link "03-10-2025" at bounding box center [93, 269] width 36 height 32
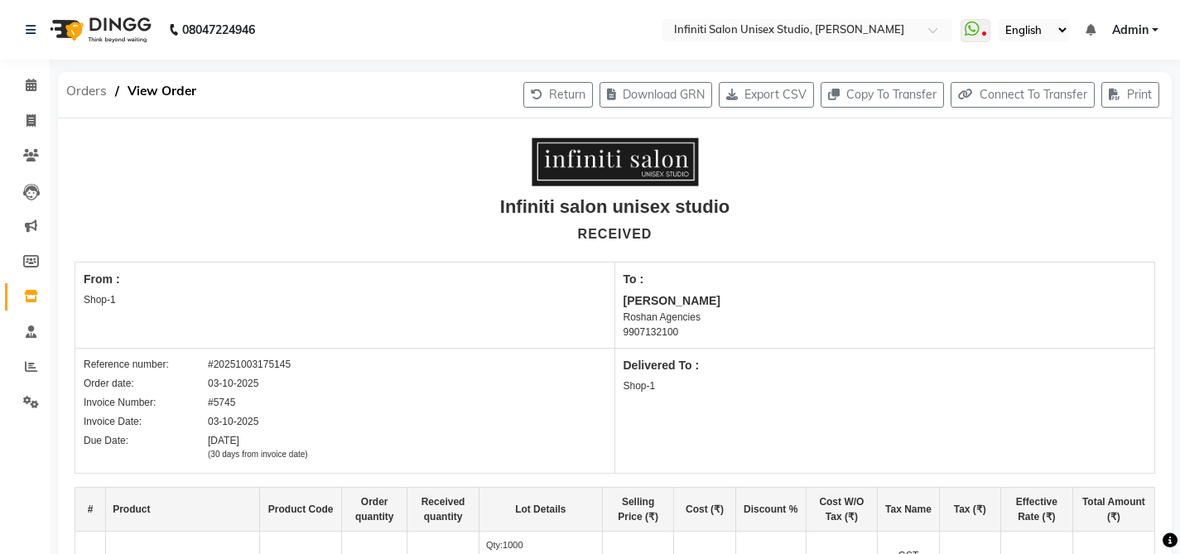
click at [97, 92] on span "Orders" at bounding box center [86, 91] width 57 height 30
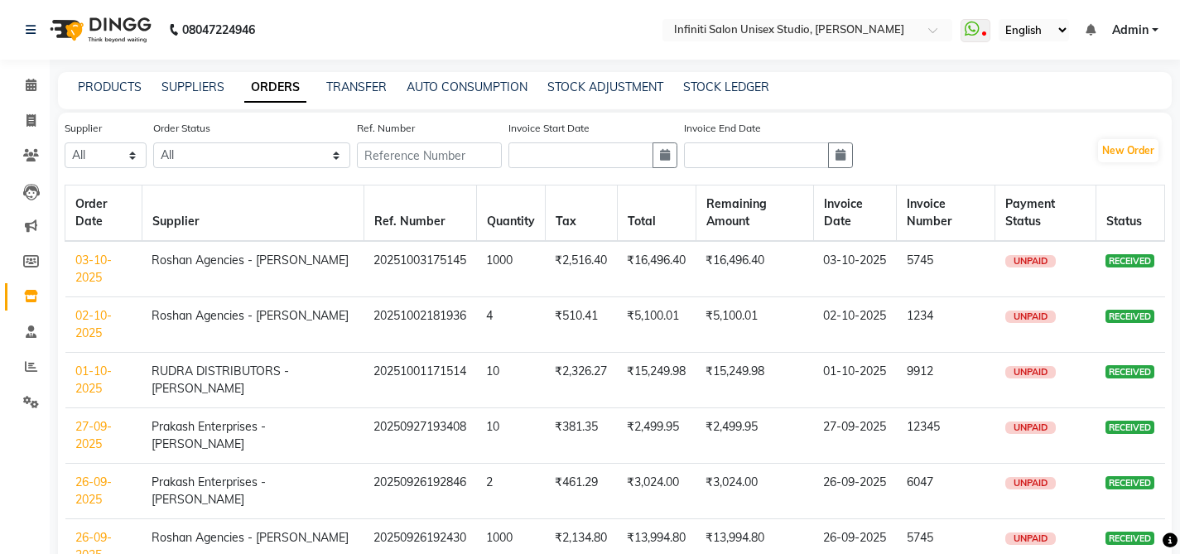
click at [91, 322] on link "02-10-2025" at bounding box center [93, 324] width 36 height 32
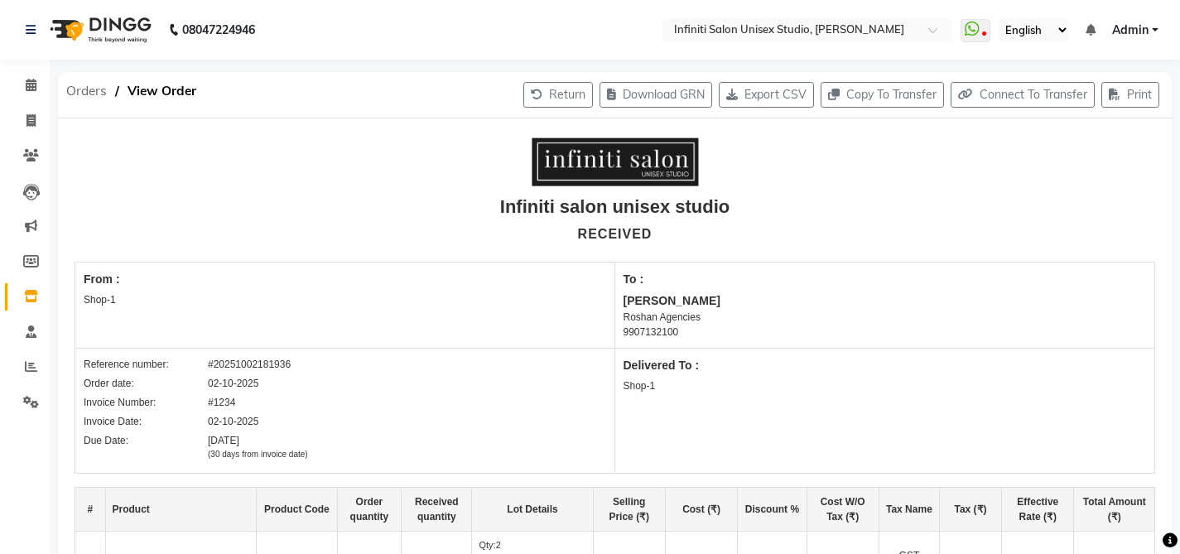
click at [90, 88] on span "Orders" at bounding box center [86, 91] width 57 height 30
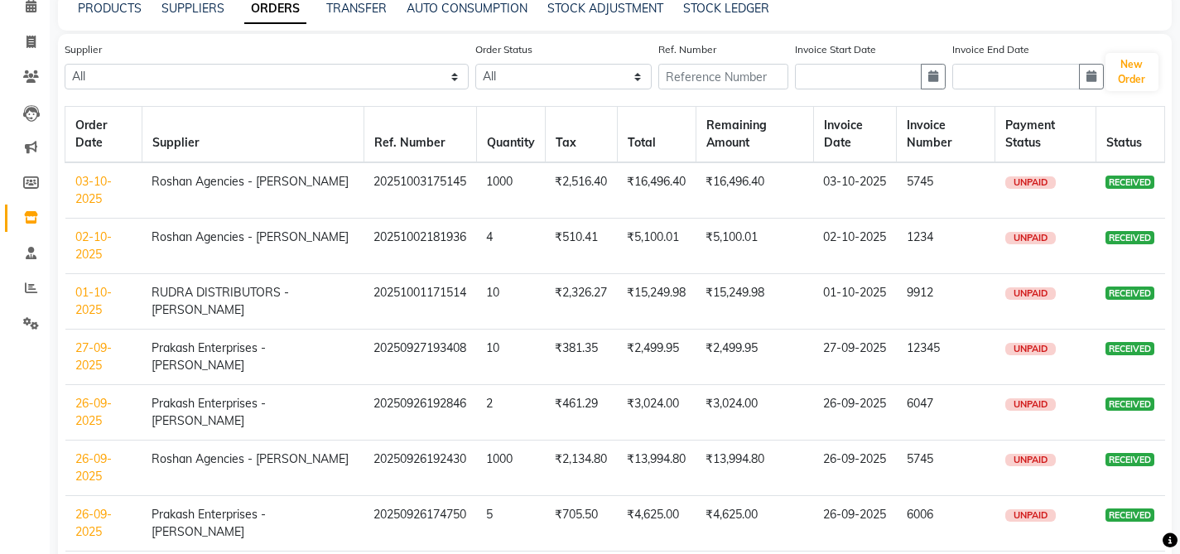
scroll to position [80, 0]
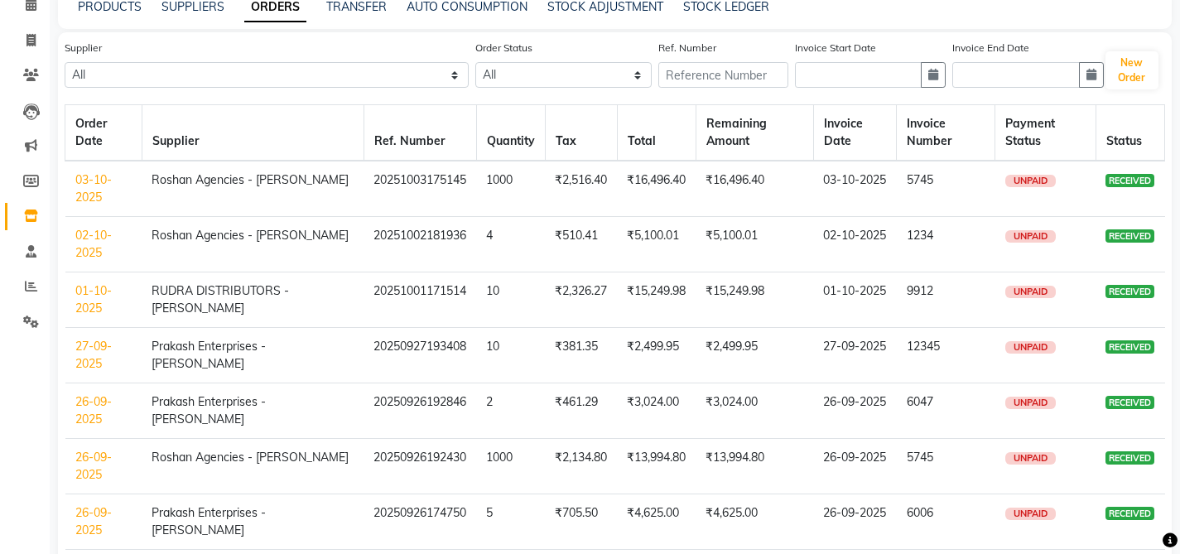
click at [93, 461] on link "26-09-2025" at bounding box center [93, 466] width 36 height 32
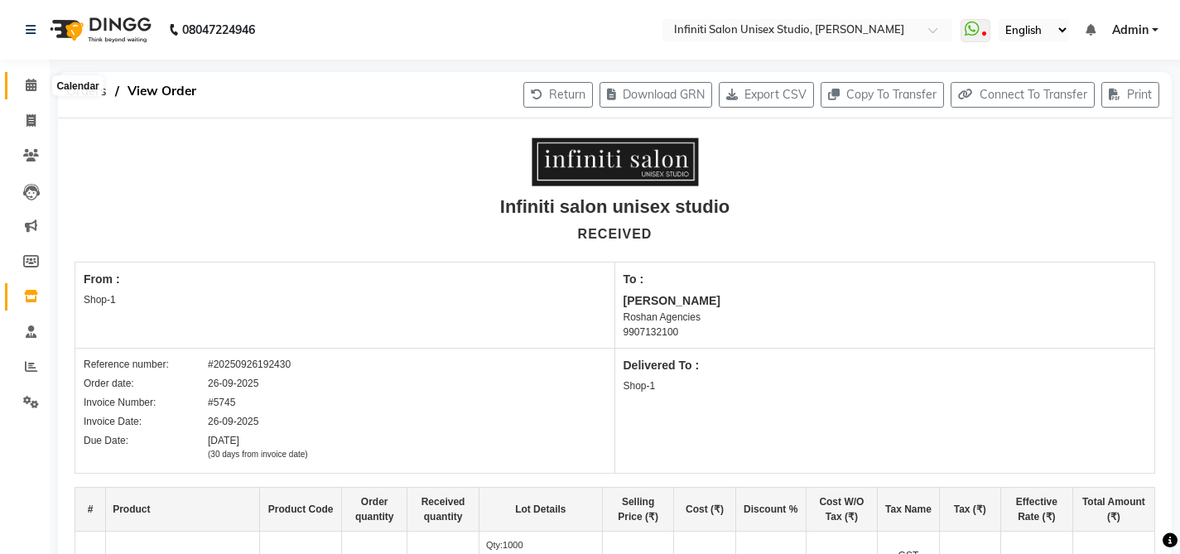
click at [37, 87] on span at bounding box center [31, 85] width 29 height 19
